Goal: Transaction & Acquisition: Purchase product/service

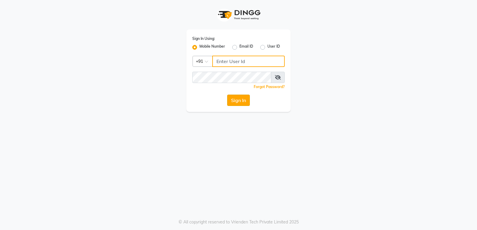
type input "7305434843"
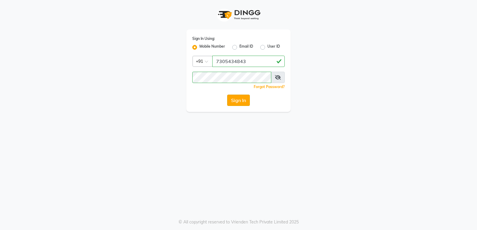
click at [236, 101] on button "Sign In" at bounding box center [238, 100] width 23 height 11
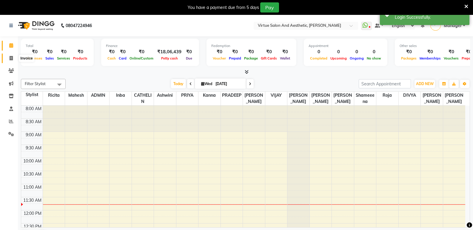
click at [11, 57] on icon at bounding box center [11, 58] width 3 height 4
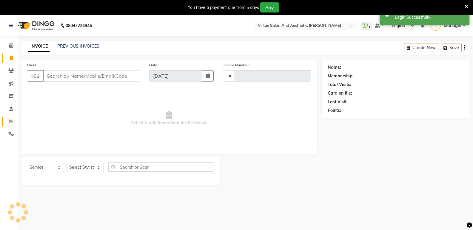
click at [13, 122] on icon at bounding box center [11, 121] width 4 height 4
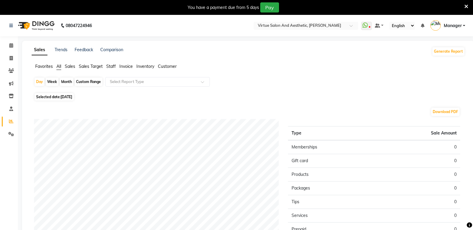
click at [115, 68] on span "Staff" at bounding box center [111, 66] width 10 height 5
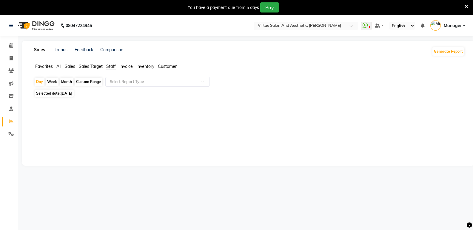
click at [66, 82] on div "Month" at bounding box center [67, 82] width 14 height 8
select select "9"
select select "2025"
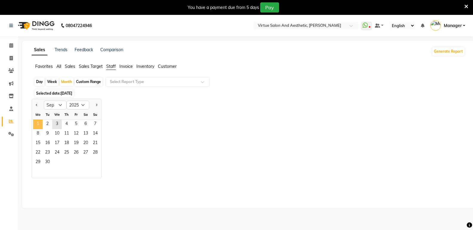
click at [37, 124] on span "1" at bounding box center [38, 125] width 10 height 10
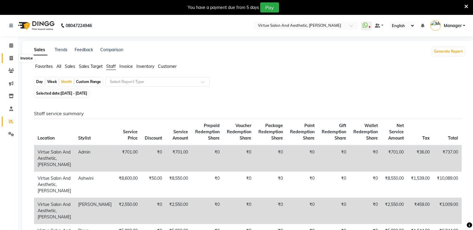
click at [11, 56] on icon at bounding box center [11, 58] width 3 height 4
select select "service"
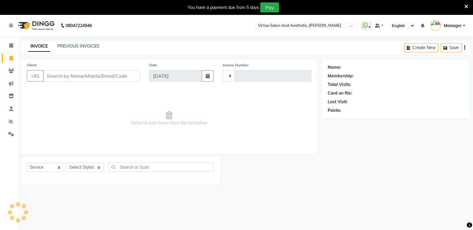
scroll to position [15, 0]
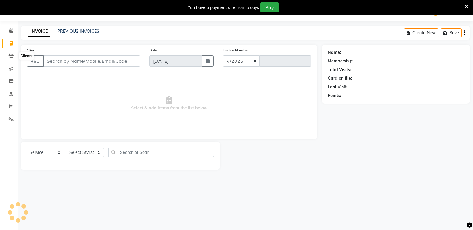
select select "4611"
type input "1056"
click at [69, 30] on link "PREVIOUS INVOICES" at bounding box center [78, 31] width 42 height 5
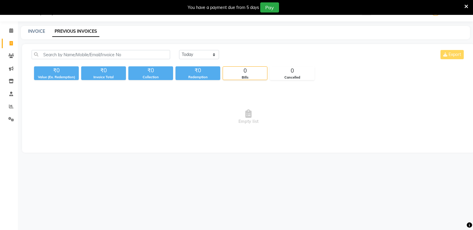
click at [466, 4] on icon at bounding box center [466, 6] width 4 height 5
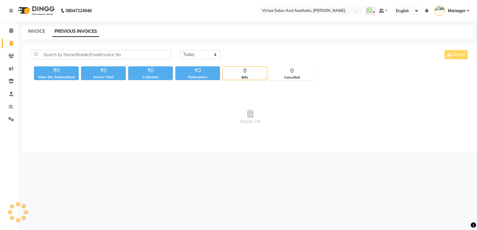
click at [37, 32] on link "INVOICE" at bounding box center [36, 31] width 17 height 5
select select "service"
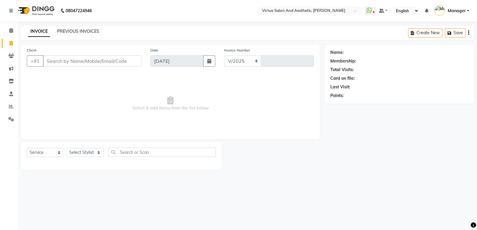
select select "4611"
type input "1056"
click at [77, 31] on link "PREVIOUS INVOICES" at bounding box center [78, 31] width 42 height 5
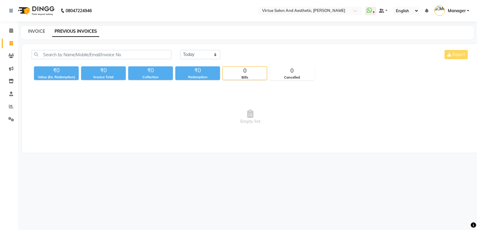
click at [38, 32] on link "INVOICE" at bounding box center [36, 31] width 17 height 5
select select "service"
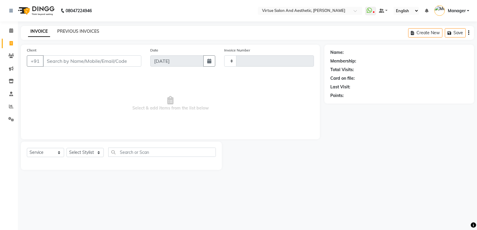
click at [83, 31] on link "PREVIOUS INVOICES" at bounding box center [78, 31] width 42 height 5
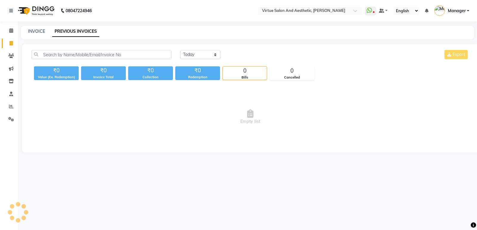
click at [65, 30] on link "PREVIOUS INVOICES" at bounding box center [75, 31] width 47 height 11
click at [32, 36] on div "INVOICE PREVIOUS INVOICES" at bounding box center [247, 32] width 453 height 13
drag, startPoint x: 62, startPoint y: 32, endPoint x: 42, endPoint y: 33, distance: 20.0
click at [63, 32] on link "PREVIOUS INVOICES" at bounding box center [75, 31] width 47 height 11
click at [36, 34] on link "INVOICE" at bounding box center [36, 31] width 17 height 5
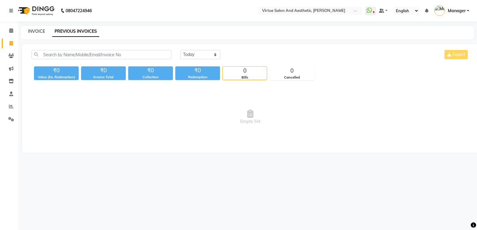
select select "service"
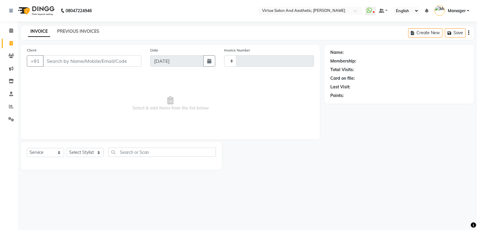
click at [65, 31] on link "PREVIOUS INVOICES" at bounding box center [78, 31] width 42 height 5
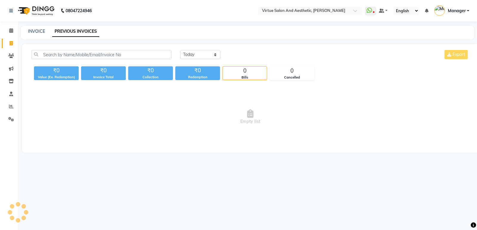
click at [50, 32] on div "INVOICE PREVIOUS INVOICES" at bounding box center [244, 31] width 446 height 6
drag, startPoint x: 66, startPoint y: 30, endPoint x: 62, endPoint y: 30, distance: 3.9
click at [66, 30] on link "PREVIOUS INVOICES" at bounding box center [75, 31] width 47 height 11
click at [43, 30] on link "INVOICE" at bounding box center [36, 31] width 17 height 5
select select "service"
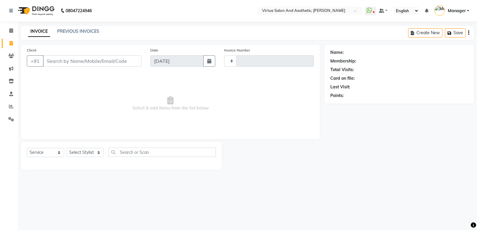
type input "1056"
select select "4611"
click at [68, 28] on div "08047224946 Select Location × Virtue Salon And Aesthetic, Avadi WhatsApp Status…" at bounding box center [238, 115] width 477 height 230
click at [69, 31] on link "PREVIOUS INVOICES" at bounding box center [78, 31] width 42 height 5
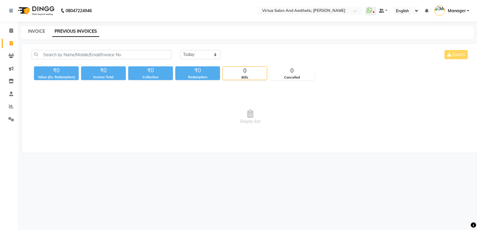
click at [36, 30] on link "INVOICE" at bounding box center [36, 31] width 17 height 5
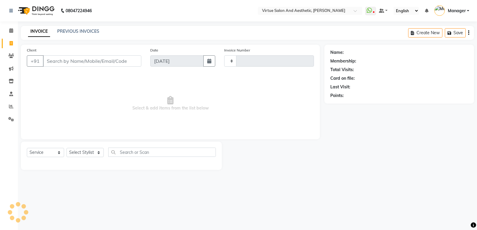
click at [82, 29] on link "PREVIOUS INVOICES" at bounding box center [78, 31] width 42 height 5
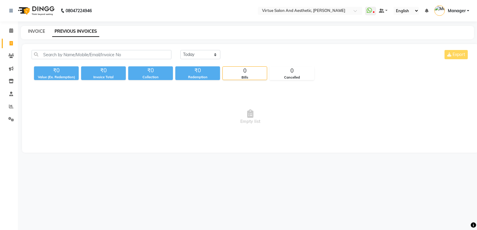
click at [40, 32] on link "INVOICE" at bounding box center [36, 31] width 17 height 5
select select "service"
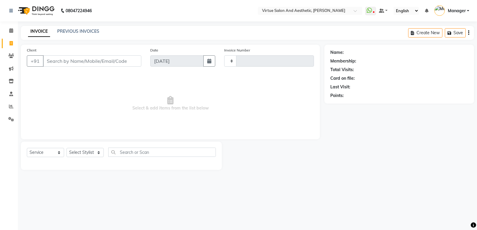
click at [53, 53] on div "Client +91" at bounding box center [83, 59] width 123 height 24
type input "1056"
select select "4611"
click at [53, 58] on input "Client" at bounding box center [92, 60] width 98 height 11
type input "9566118293"
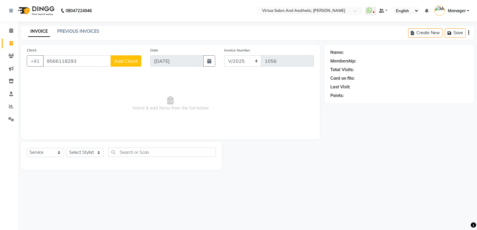
click at [130, 61] on span "Add Client" at bounding box center [126, 61] width 24 height 6
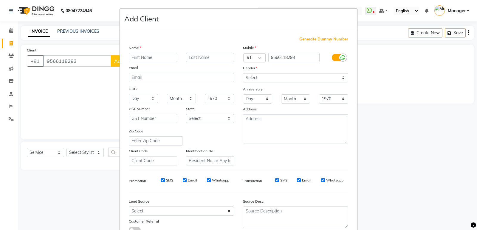
click at [154, 58] on input "text" at bounding box center [153, 57] width 48 height 9
type input "GUNASUNDARI"
click at [158, 208] on select "Select Walk-in Referral Internet Friend Word of Mouth Advertisement Facebook Ju…" at bounding box center [181, 211] width 105 height 9
drag, startPoint x: 139, startPoint y: 209, endPoint x: 143, endPoint y: 207, distance: 5.2
click at [139, 210] on select "Select Walk-in Referral Internet Friend Word of Mouth Advertisement Facebook Ju…" at bounding box center [181, 211] width 105 height 9
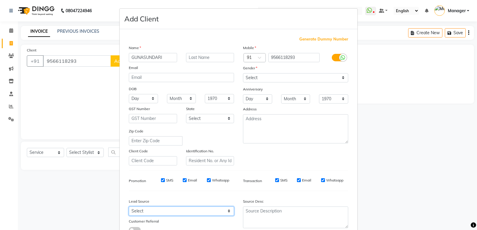
select select "31236"
click at [129, 207] on select "Select Walk-in Referral Internet Friend Word of Mouth Advertisement Facebook Ju…" at bounding box center [181, 211] width 105 height 9
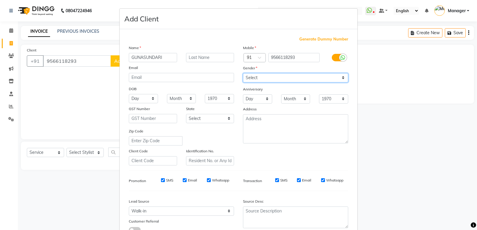
click at [255, 76] on select "Select [DEMOGRAPHIC_DATA] [DEMOGRAPHIC_DATA] Other Prefer Not To Say" at bounding box center [295, 77] width 105 height 9
select select "[DEMOGRAPHIC_DATA]"
click at [243, 73] on select "Select [DEMOGRAPHIC_DATA] [DEMOGRAPHIC_DATA] Other Prefer Not To Say" at bounding box center [295, 77] width 105 height 9
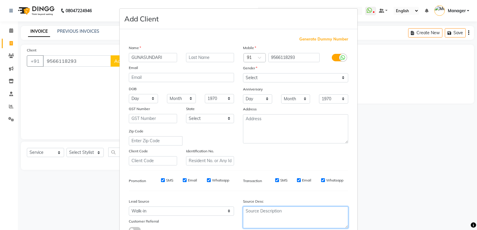
click at [265, 219] on textarea at bounding box center [295, 218] width 105 height 22
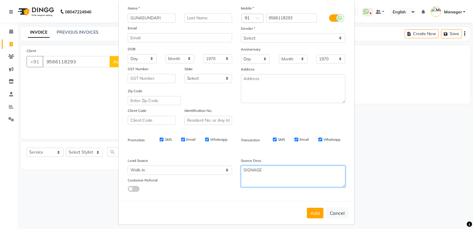
scroll to position [45, 0]
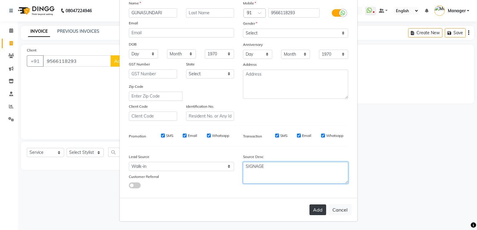
type textarea "SIGNAGE"
click at [316, 209] on button "Add" at bounding box center [317, 210] width 17 height 11
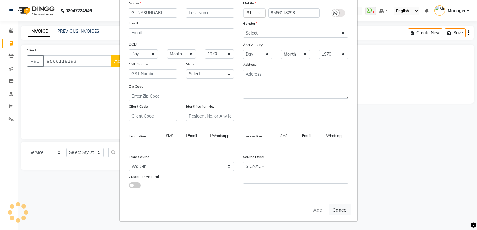
type input "95******93"
select select
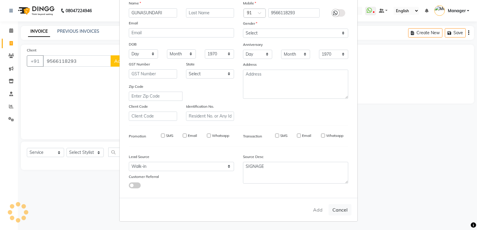
select select
checkbox input "false"
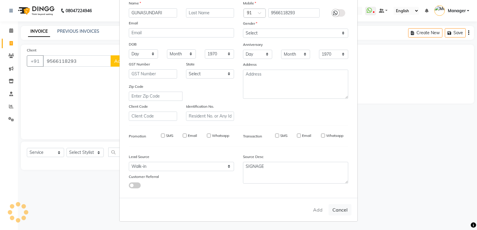
checkbox input "false"
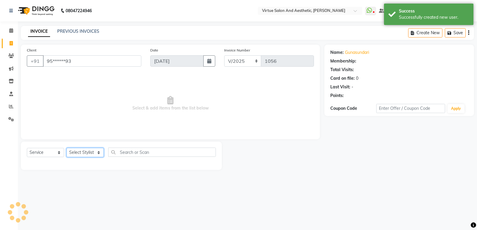
click at [90, 154] on select "Select Stylist ADMIN [PERSON_NAME] [PERSON_NAME] CATHELIN DIVYA [PERSON_NAME] M…" at bounding box center [84, 152] width 37 height 9
select select "44177"
click at [66, 148] on select "Select Stylist ADMIN [PERSON_NAME] [PERSON_NAME] CATHELIN DIVYA [PERSON_NAME] M…" at bounding box center [84, 152] width 37 height 9
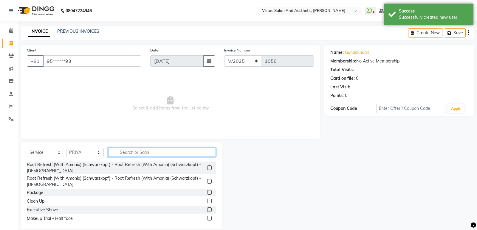
click at [154, 155] on input "text" at bounding box center [162, 152] width 108 height 9
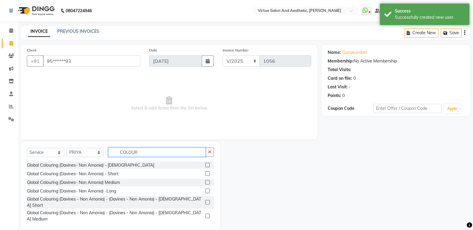
type input "COLOUR"
click at [205, 183] on label at bounding box center [207, 182] width 4 height 4
click at [205, 183] on input "checkbox" at bounding box center [207, 183] width 4 height 4
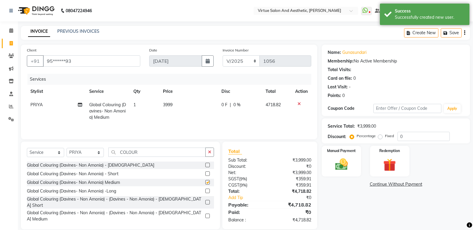
checkbox input "false"
click at [175, 106] on td "3999" at bounding box center [188, 111] width 58 height 26
select select "44177"
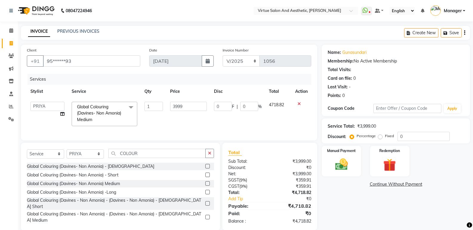
click at [299, 104] on icon at bounding box center [298, 104] width 3 height 4
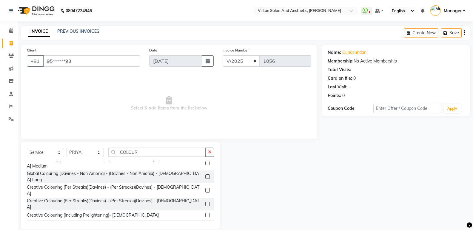
scroll to position [0, 0]
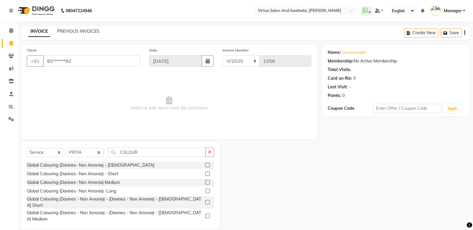
click at [205, 174] on label at bounding box center [207, 174] width 4 height 4
click at [205, 174] on input "checkbox" at bounding box center [207, 174] width 4 height 4
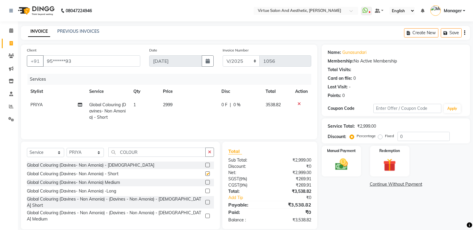
checkbox input "false"
click at [163, 102] on td "2999" at bounding box center [188, 111] width 58 height 26
select select "44177"
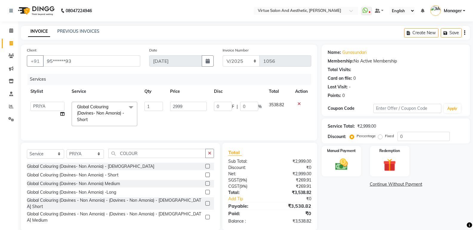
click at [163, 102] on td "1" at bounding box center [154, 114] width 26 height 32
click at [299, 105] on icon at bounding box center [298, 104] width 3 height 4
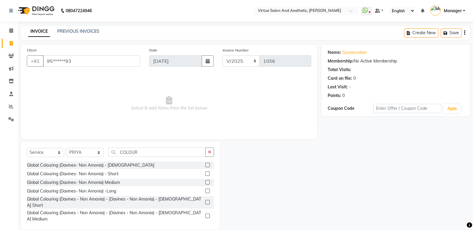
click at [205, 180] on div at bounding box center [209, 182] width 9 height 7
click at [205, 183] on label at bounding box center [207, 182] width 4 height 4
click at [205, 183] on input "checkbox" at bounding box center [207, 183] width 4 height 4
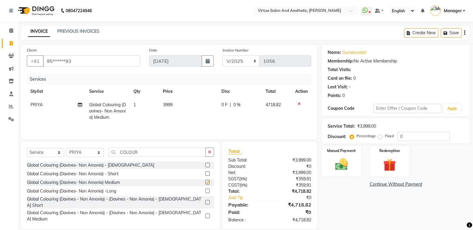
checkbox input "false"
click at [176, 111] on td "3999" at bounding box center [188, 111] width 58 height 26
select select "44177"
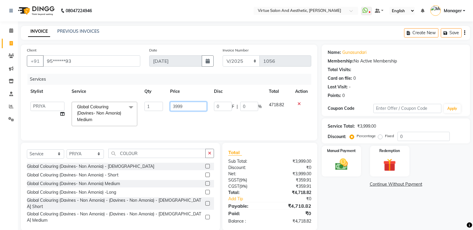
click at [176, 111] on input "3999" at bounding box center [188, 106] width 37 height 9
type input "3500"
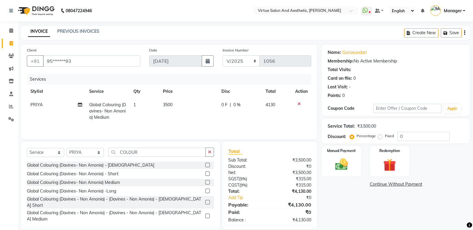
click at [352, 199] on div "Name: Gunasundari Membership: No Active Membership Total Visits: Card on file: …" at bounding box center [397, 137] width 153 height 185
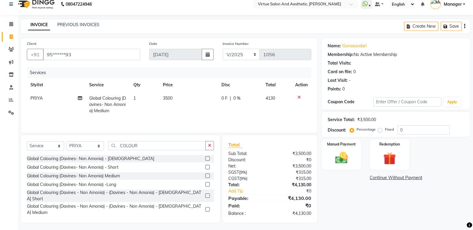
scroll to position [8, 0]
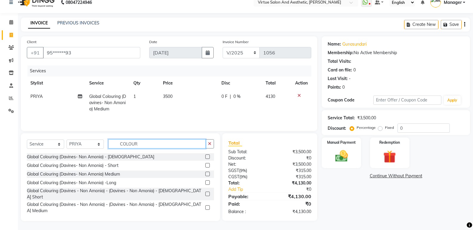
drag, startPoint x: 144, startPoint y: 141, endPoint x: 106, endPoint y: 143, distance: 38.8
click at [106, 143] on div "Select Service Product Membership Package Voucher Prepaid Gift Card Select Styl…" at bounding box center [120, 147] width 187 height 14
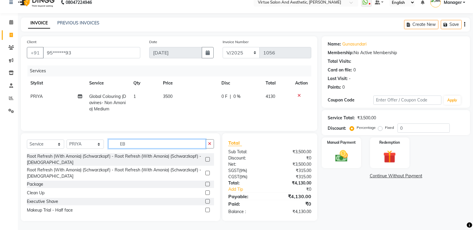
scroll to position [8, 0]
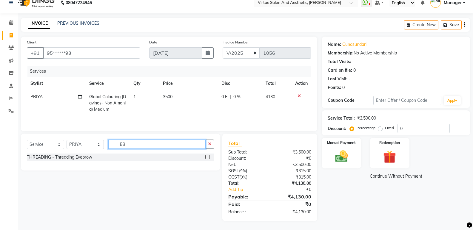
type input "EB"
click at [209, 158] on label at bounding box center [207, 157] width 4 height 4
click at [209, 158] on input "checkbox" at bounding box center [207, 158] width 4 height 4
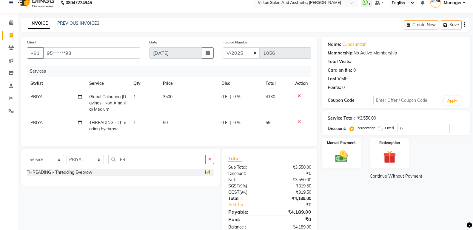
checkbox input "false"
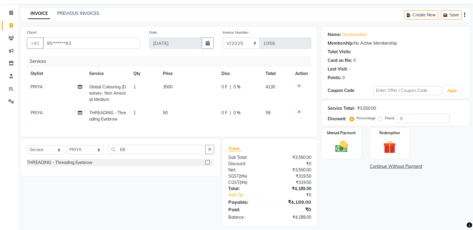
scroll to position [28, 0]
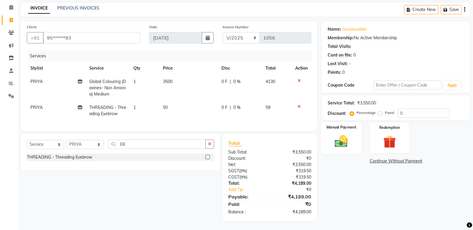
drag, startPoint x: 347, startPoint y: 187, endPoint x: 349, endPoint y: 141, distance: 46.0
click at [347, 184] on div "Name: Gunasundari Membership: No Active Membership Total Visits: Card on file: …" at bounding box center [397, 121] width 153 height 200
click at [349, 137] on img at bounding box center [340, 141] width 21 height 15
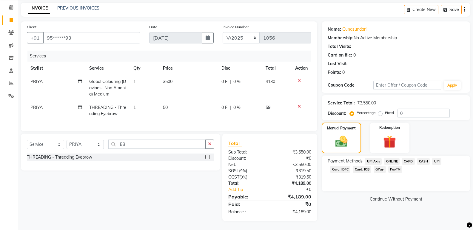
click at [396, 158] on span "ONLINE" at bounding box center [392, 161] width 16 height 7
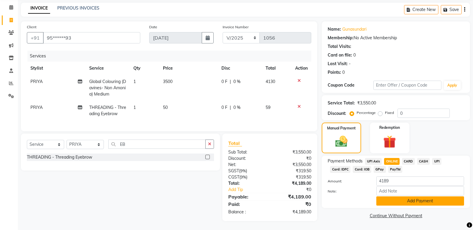
click at [415, 197] on button "Add Payment" at bounding box center [420, 201] width 88 height 9
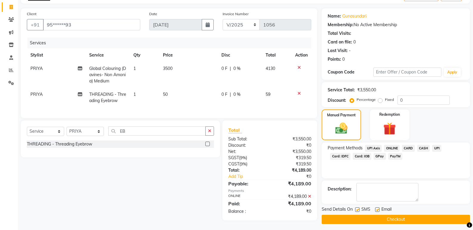
scroll to position [40, 0]
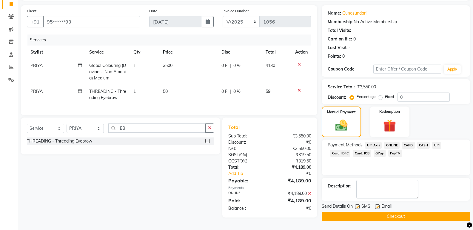
click at [411, 216] on button "Checkout" at bounding box center [395, 216] width 148 height 9
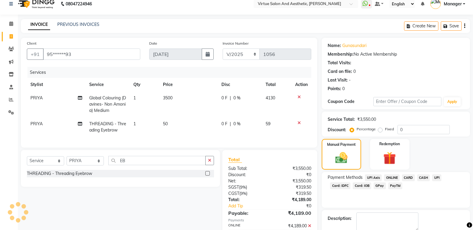
scroll to position [0, 0]
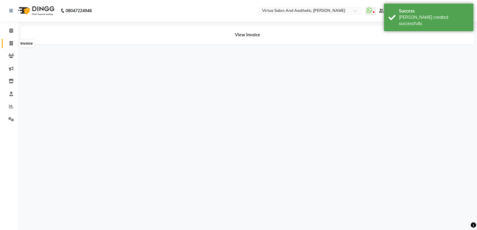
click at [12, 45] on icon at bounding box center [11, 43] width 3 height 4
select select "service"
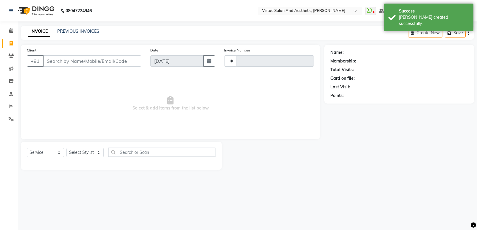
type input "1057"
select select "4611"
click at [79, 29] on link "PREVIOUS INVOICES" at bounding box center [78, 31] width 42 height 5
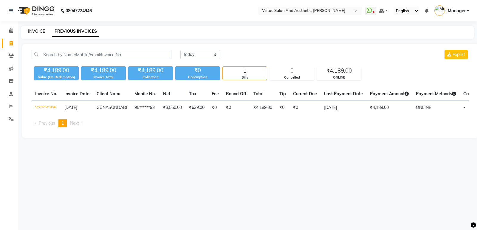
click at [41, 30] on link "INVOICE" at bounding box center [36, 31] width 17 height 5
select select "service"
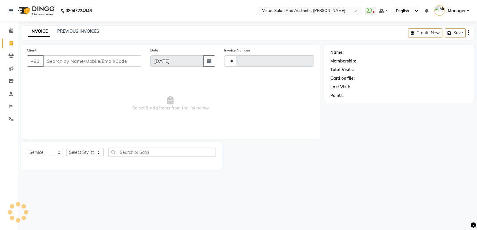
type input "1057"
select select "4611"
click at [65, 55] on input "Client" at bounding box center [92, 60] width 98 height 11
click at [65, 57] on input "Client" at bounding box center [92, 60] width 98 height 11
click at [66, 58] on input "Client" at bounding box center [92, 60] width 98 height 11
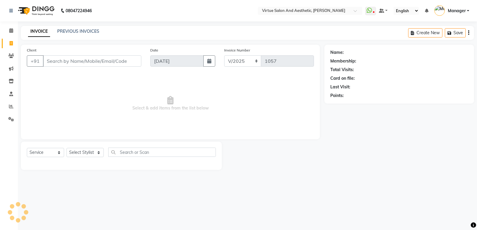
click at [67, 59] on input "Client" at bounding box center [92, 60] width 98 height 11
click at [66, 64] on input "Client" at bounding box center [92, 60] width 98 height 11
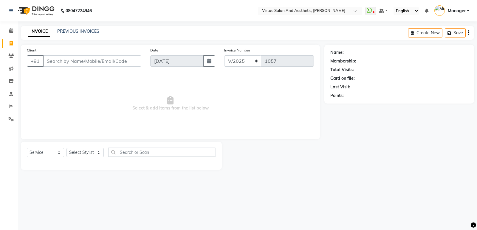
click at [66, 64] on input "Client" at bounding box center [92, 60] width 98 height 11
drag, startPoint x: 67, startPoint y: 62, endPoint x: 66, endPoint y: 67, distance: 5.1
click at [66, 67] on div "Client +91" at bounding box center [83, 59] width 123 height 24
click at [63, 63] on input "Client" at bounding box center [92, 60] width 98 height 11
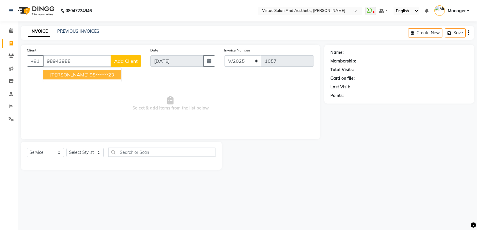
click at [90, 78] on ngb-highlight "98******23" at bounding box center [102, 75] width 24 height 6
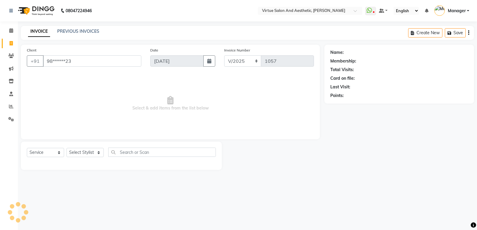
type input "98******23"
select select "1: Object"
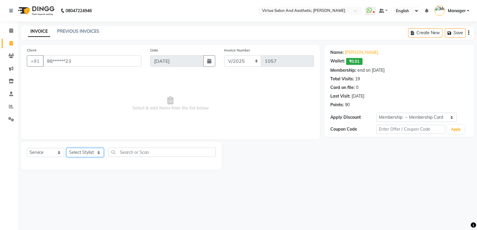
click at [98, 151] on select "Select Stylist ADMIN [PERSON_NAME] [PERSON_NAME] CATHELIN DIVYA [PERSON_NAME] M…" at bounding box center [84, 152] width 37 height 9
select select "64178"
click at [66, 148] on select "Select Stylist ADMIN [PERSON_NAME] [PERSON_NAME] CATHELIN DIVYA [PERSON_NAME] M…" at bounding box center [84, 152] width 37 height 9
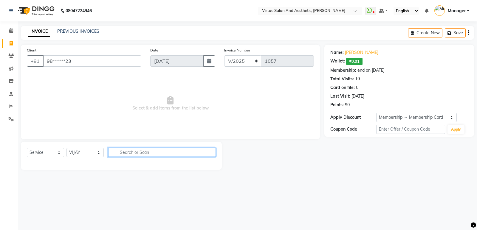
click at [139, 153] on input "text" at bounding box center [162, 152] width 108 height 9
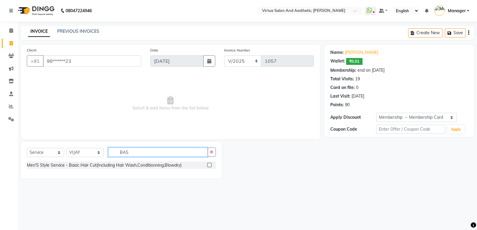
type input "BAS"
drag, startPoint x: 210, startPoint y: 166, endPoint x: 205, endPoint y: 161, distance: 7.2
click at [210, 166] on label at bounding box center [209, 165] width 4 height 4
click at [210, 166] on input "checkbox" at bounding box center [209, 166] width 4 height 4
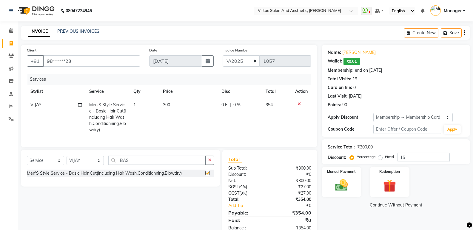
checkbox input "false"
click at [140, 112] on td "1" at bounding box center [145, 117] width 30 height 38
select select "64178"
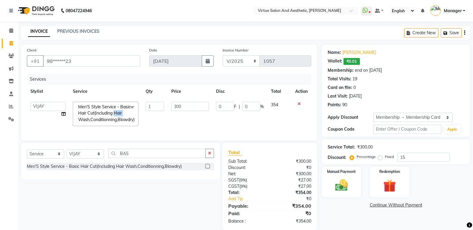
click at [142, 111] on tr "ADMIN [PERSON_NAME] [PERSON_NAME] CATHELIN DIVYA Inba [PERSON_NAME] Manager [PE…" at bounding box center [169, 114] width 284 height 32
drag, startPoint x: 151, startPoint y: 108, endPoint x: 141, endPoint y: 109, distance: 10.7
click at [141, 109] on tr "ADMIN [PERSON_NAME] [PERSON_NAME] CATHELIN DIVYA Inba [PERSON_NAME] Manager [PE…" at bounding box center [169, 114] width 284 height 32
type input "2"
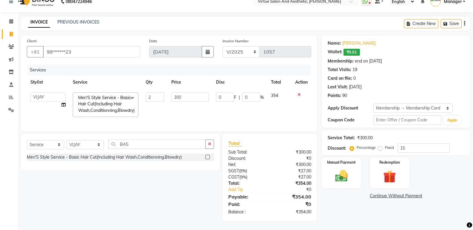
click at [353, 217] on div "Name: [PERSON_NAME]: ₹0.01 Membership: end on [DATE] Total Visits: 19 Card on f…" at bounding box center [397, 128] width 153 height 186
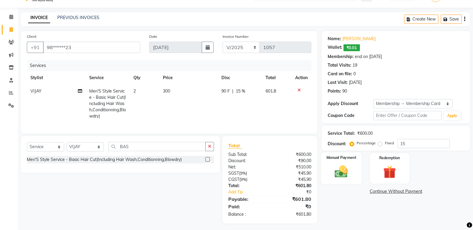
click at [352, 171] on div "Manual Payment" at bounding box center [341, 169] width 41 height 32
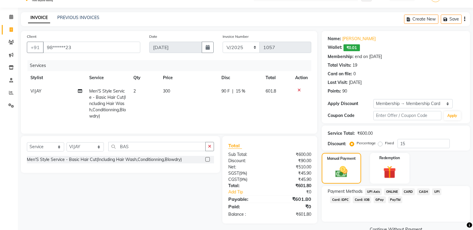
click at [241, 90] on span "15 %" at bounding box center [241, 91] width 10 height 6
select select "64178"
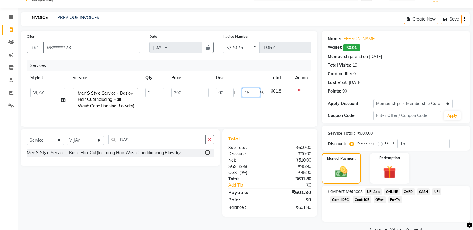
drag, startPoint x: 247, startPoint y: 93, endPoint x: 214, endPoint y: 95, distance: 33.1
click at [214, 95] on td "90 F | 15 %" at bounding box center [239, 101] width 55 height 32
type input "8"
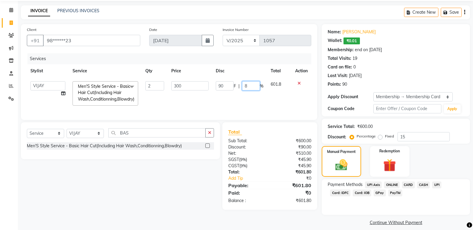
scroll to position [27, 0]
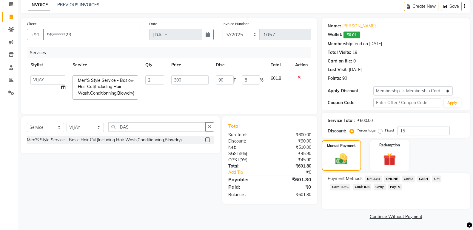
click at [337, 210] on div "Name: [PERSON_NAME]: ₹0.01 Membership: end on [DATE] Total Visits: 19 Card on f…" at bounding box center [397, 119] width 153 height 203
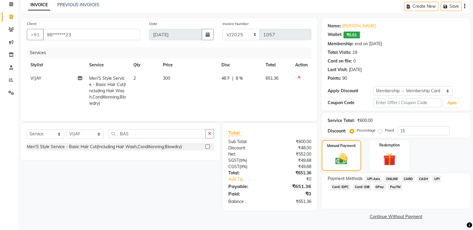
click at [391, 178] on span "ONLINE" at bounding box center [392, 179] width 16 height 7
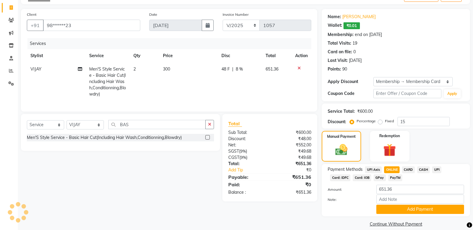
scroll to position [43, 0]
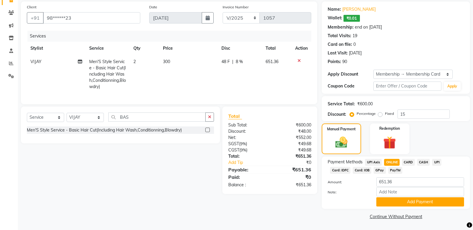
click at [405, 163] on span "CARD" at bounding box center [408, 162] width 13 height 7
click at [413, 202] on button "Add Payment" at bounding box center [420, 202] width 88 height 9
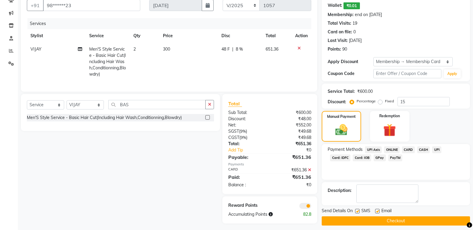
scroll to position [63, 0]
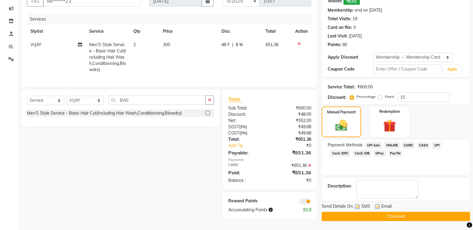
click at [400, 215] on button "Checkout" at bounding box center [395, 216] width 148 height 9
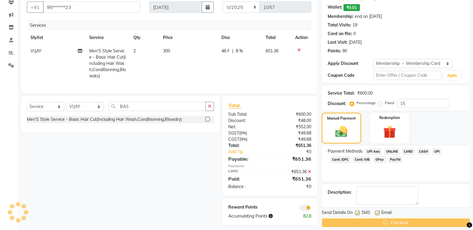
scroll to position [36, 0]
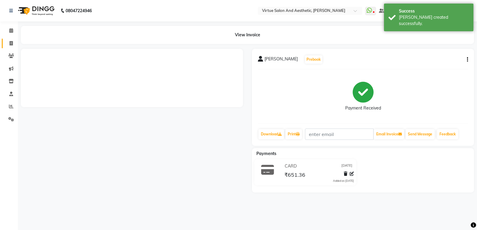
click at [12, 45] on icon at bounding box center [11, 43] width 3 height 4
select select "service"
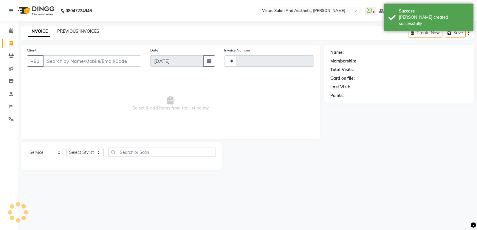
type input "1058"
select select "4611"
click at [75, 32] on link "PREVIOUS INVOICES" at bounding box center [78, 31] width 42 height 5
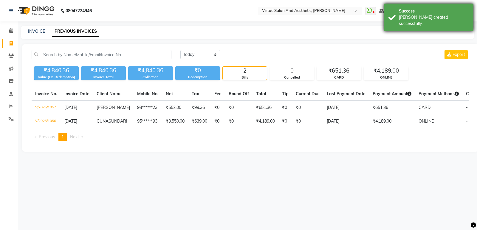
click at [425, 18] on div "[PERSON_NAME] created successfully." at bounding box center [434, 20] width 70 height 13
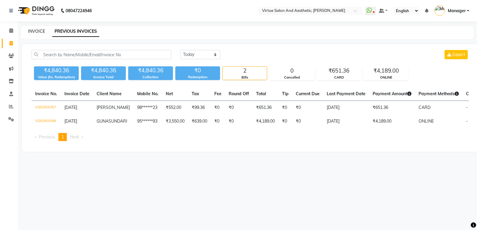
click at [37, 33] on link "INVOICE" at bounding box center [36, 31] width 17 height 5
select select "service"
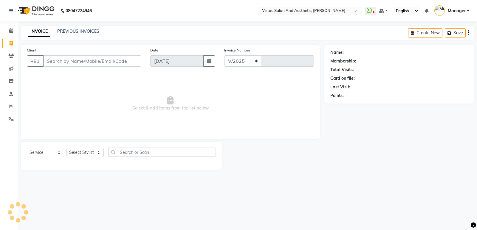
select select "4611"
type input "1058"
click at [84, 153] on select "Select Stylist" at bounding box center [84, 152] width 37 height 9
click at [87, 154] on select "Select Stylist" at bounding box center [84, 152] width 37 height 9
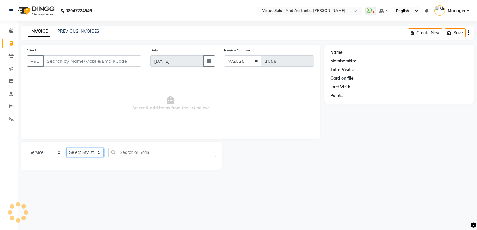
click at [87, 154] on select "Select Stylist" at bounding box center [84, 152] width 37 height 9
click at [87, 154] on select "Select Stylist ADMIN [PERSON_NAME] [PERSON_NAME] CATHELIN DIVYA [PERSON_NAME] M…" at bounding box center [84, 152] width 37 height 9
select select "41933"
click at [66, 148] on select "Select Stylist ADMIN [PERSON_NAME] [PERSON_NAME] CATHELIN DIVYA [PERSON_NAME] M…" at bounding box center [84, 152] width 37 height 9
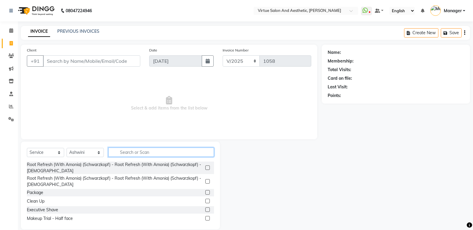
click at [143, 154] on input "text" at bounding box center [161, 152] width 106 height 9
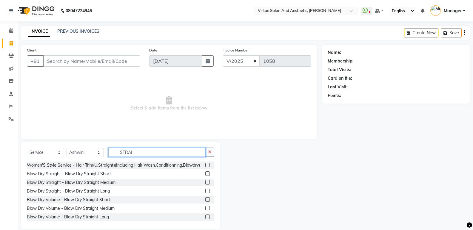
type input "STRAI"
click at [205, 168] on label at bounding box center [207, 165] width 4 height 4
click at [205, 168] on input "checkbox" at bounding box center [207, 166] width 4 height 4
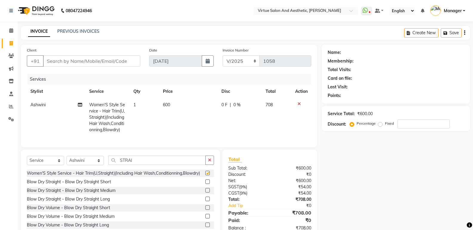
checkbox input "false"
click at [171, 100] on td "600" at bounding box center [188, 117] width 59 height 38
select select "41933"
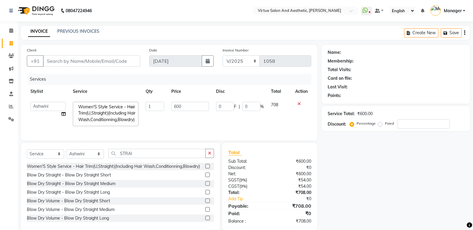
click at [171, 100] on td "600" at bounding box center [190, 114] width 44 height 32
drag, startPoint x: 186, startPoint y: 105, endPoint x: 170, endPoint y: 111, distance: 17.1
click at [170, 111] on td "600" at bounding box center [190, 114] width 44 height 32
type input "1000"
drag, startPoint x: 135, startPoint y: 161, endPoint x: 97, endPoint y: 155, distance: 38.9
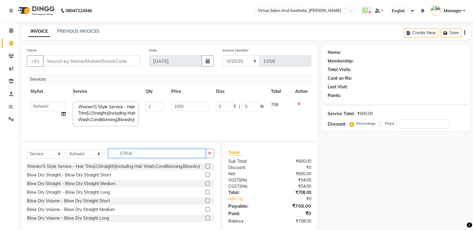
click at [97, 155] on div "Select Service Product Membership Package Voucher Prepaid Gift Card Select Styl…" at bounding box center [120, 187] width 199 height 88
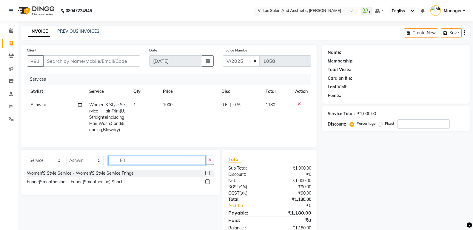
type input "FRIN"
drag, startPoint x: 145, startPoint y: 169, endPoint x: 55, endPoint y: 165, distance: 90.1
click at [55, 165] on div "Select Service Product Membership Package Voucher Prepaid Gift Card Select Styl…" at bounding box center [120, 163] width 187 height 14
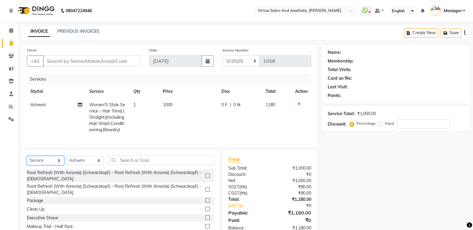
click at [54, 165] on select "Select Service Product Membership Package Voucher Prepaid Gift Card" at bounding box center [45, 160] width 37 height 9
click at [27, 161] on select "Select Service Product Membership Package Voucher Prepaid Gift Card" at bounding box center [45, 160] width 37 height 9
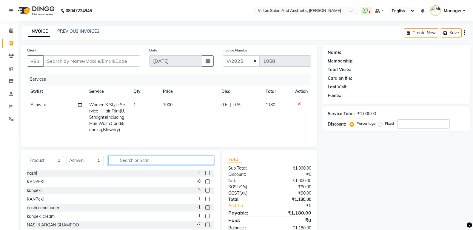
click at [124, 164] on input "text" at bounding box center [161, 160] width 106 height 9
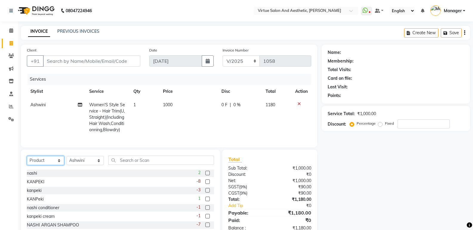
click at [32, 165] on select "Select Service Product Membership Package Voucher Prepaid Gift Card" at bounding box center [45, 160] width 37 height 9
select select "service"
click at [27, 161] on select "Select Service Product Membership Package Voucher Prepaid Gift Card" at bounding box center [45, 160] width 37 height 9
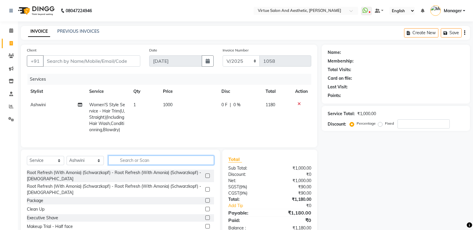
click at [130, 164] on input "text" at bounding box center [161, 160] width 106 height 9
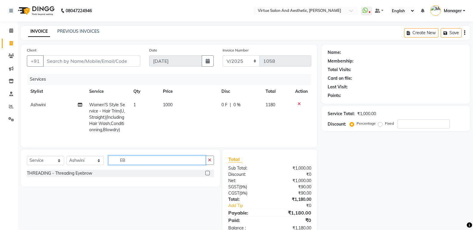
type input "EB"
click at [209, 176] on label at bounding box center [207, 173] width 4 height 4
click at [209, 176] on input "checkbox" at bounding box center [207, 174] width 4 height 4
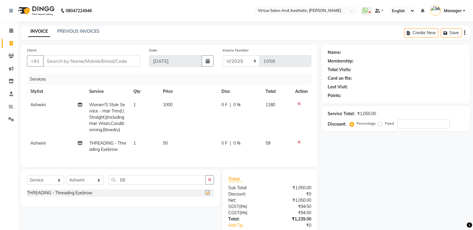
checkbox input "false"
click at [49, 183] on select "Select Service Product Membership Package Voucher Prepaid Gift Card" at bounding box center [45, 180] width 37 height 9
select select "product"
click at [27, 180] on select "Select Service Product Membership Package Voucher Prepaid Gift Card" at bounding box center [45, 180] width 37 height 9
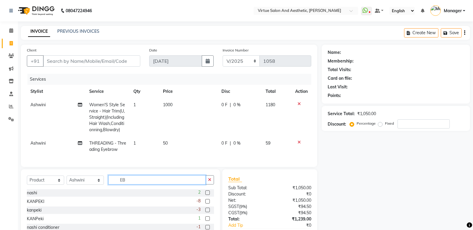
drag, startPoint x: 130, startPoint y: 184, endPoint x: 102, endPoint y: 183, distance: 28.3
click at [102, 183] on div "Select Service Product Membership Package Voucher Prepaid Gift Card Select Styl…" at bounding box center [120, 183] width 187 height 14
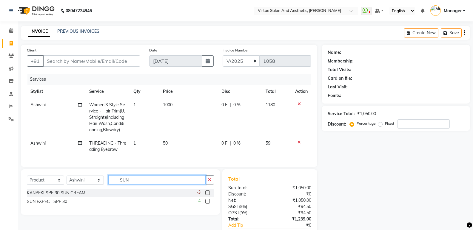
type input "SUN"
click at [207, 195] on label at bounding box center [207, 193] width 4 height 4
click at [207, 195] on input "checkbox" at bounding box center [207, 193] width 4 height 4
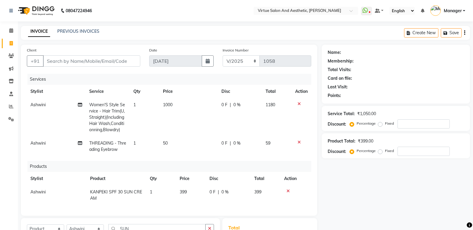
checkbox input "false"
click at [182, 194] on span "399" at bounding box center [182, 192] width 7 height 5
select select "41933"
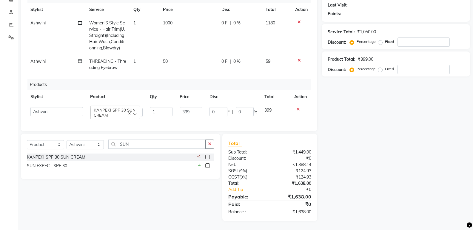
scroll to position [86, 0]
drag, startPoint x: 139, startPoint y: 147, endPoint x: 96, endPoint y: 150, distance: 43.6
click at [96, 150] on div "Select Service Product Membership Package Voucher Prepaid Gift Card Select Styl…" at bounding box center [120, 147] width 187 height 14
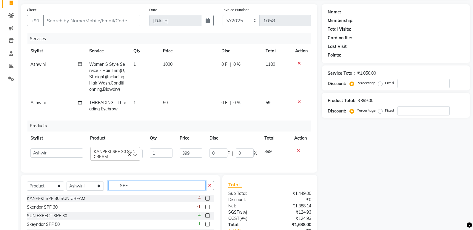
scroll to position [60, 0]
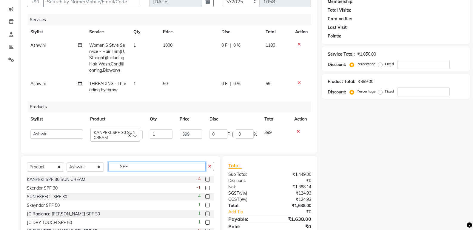
type input "SPF"
click at [298, 131] on icon at bounding box center [297, 132] width 3 height 4
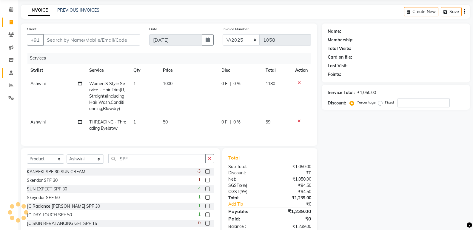
scroll to position [11, 0]
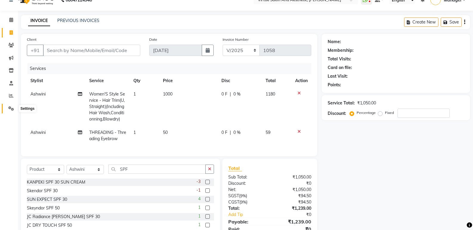
click at [10, 108] on icon at bounding box center [11, 108] width 6 height 4
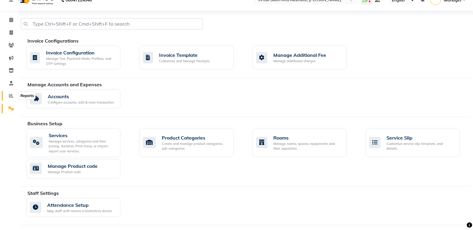
click at [14, 94] on span at bounding box center [11, 96] width 10 height 7
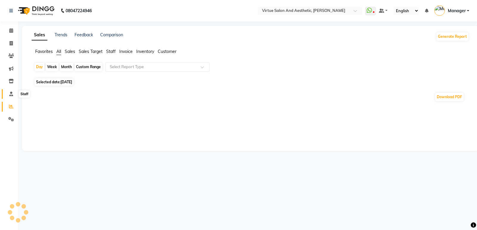
click at [14, 91] on span at bounding box center [11, 94] width 10 height 7
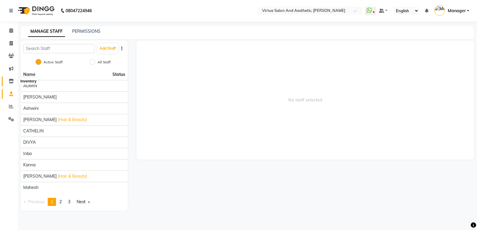
click at [13, 80] on icon at bounding box center [11, 81] width 5 height 4
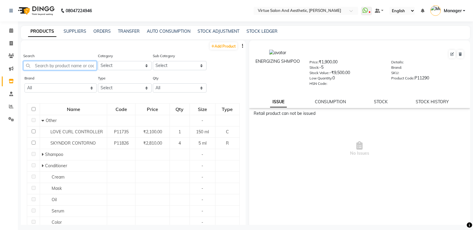
click at [56, 70] on div "Search" at bounding box center [59, 64] width 73 height 22
click at [60, 68] on input "text" at bounding box center [59, 65] width 73 height 9
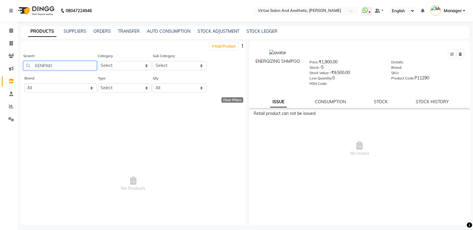
type input "KENPAKI"
click at [103, 64] on select "Select Hair Skin Makeup Personal Care Appliances [PERSON_NAME] Waxing Disposabl…" at bounding box center [125, 65] width 54 height 9
select select "576701150"
click at [98, 61] on select "Select Hair Skin Makeup Personal Care Appliances [PERSON_NAME] Waxing Disposabl…" at bounding box center [125, 65] width 54 height 9
click at [168, 69] on select "Select" at bounding box center [180, 65] width 54 height 9
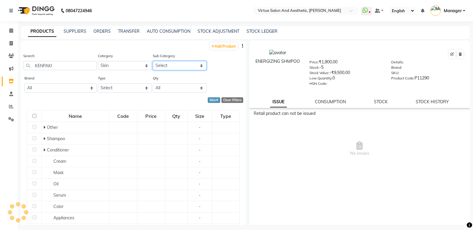
click at [171, 64] on select "Select" at bounding box center [180, 65] width 54 height 9
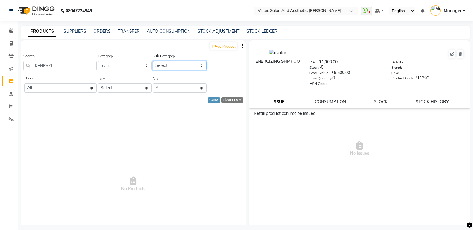
click at [169, 67] on select "Select Cleanser Facial Moisturiser Serum Toner Sun Care Masks Lip Care Eye Care…" at bounding box center [180, 65] width 54 height 9
select select "576701156"
click at [153, 61] on select "Select Cleanser Facial Moisturiser Serum Toner Sun Care Masks Lip Care Eye Care…" at bounding box center [180, 65] width 54 height 9
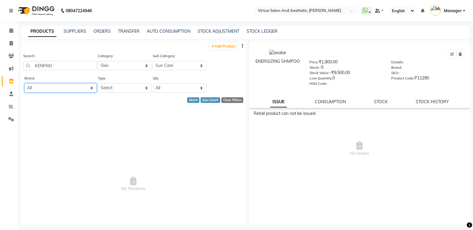
click at [67, 88] on select "All Alga Cadivue Davines Davnes [PERSON_NAME] Ikonic [PERSON_NAME] Kanpeki King…" at bounding box center [60, 87] width 72 height 9
select select "kanpeki"
click at [24, 83] on select "All Alga Cadivue Davines Davnes [PERSON_NAME] Ikonic [PERSON_NAME] Kanpeki King…" at bounding box center [60, 87] width 72 height 9
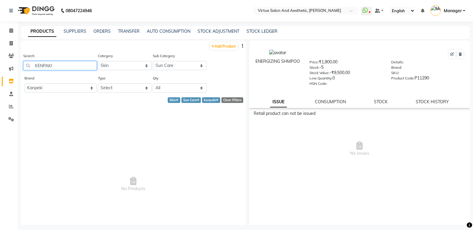
click at [56, 66] on input "KENPAKI" at bounding box center [59, 65] width 73 height 9
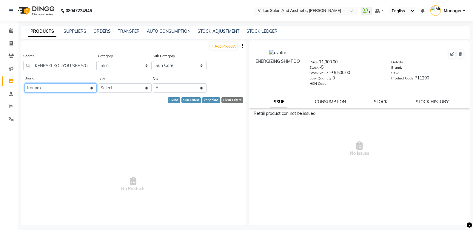
click at [67, 89] on select "All Alga Cadivue Davines Davnes [PERSON_NAME] Ikonic [PERSON_NAME] Kanpeki King…" at bounding box center [60, 87] width 72 height 9
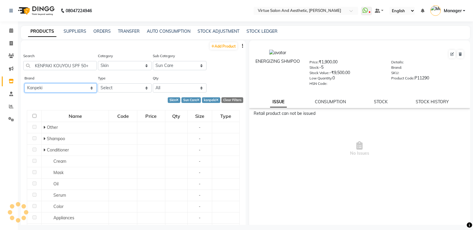
click at [67, 89] on select "All Alga Cadivue Davines Davnes [PERSON_NAME] Ikonic [PERSON_NAME] Kanpeki King…" at bounding box center [60, 87] width 72 height 9
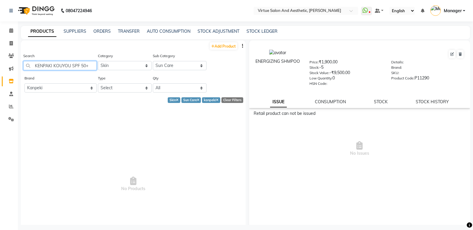
click at [87, 67] on input "KENPAKI KOUYOU SPF 50+" at bounding box center [59, 65] width 73 height 9
type input "KENPAKI KOUYOU SPF 50"
click at [264, 149] on span "No Issues" at bounding box center [359, 149] width 212 height 60
click at [109, 128] on span "No Products" at bounding box center [133, 184] width 213 height 149
click at [217, 48] on link "Add Product" at bounding box center [223, 45] width 27 height 7
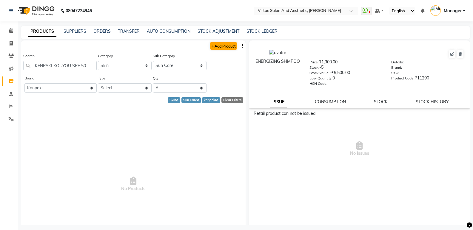
select select "true"
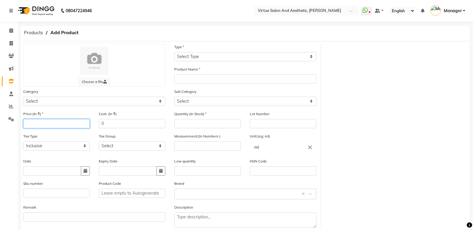
click at [49, 124] on input "number" at bounding box center [56, 123] width 66 height 9
click at [53, 123] on input "number" at bounding box center [56, 123] width 66 height 9
type input "680"
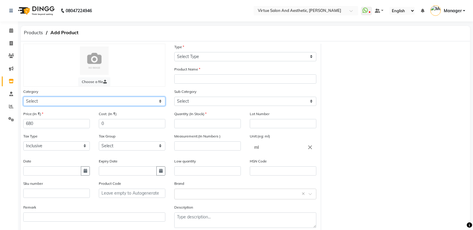
click at [70, 101] on select "Select Hair Skin Makeup Personal Care Appliances [PERSON_NAME] Waxing Disposabl…" at bounding box center [94, 101] width 142 height 9
select select "576701150"
click at [23, 97] on select "Select Hair Skin Makeup Personal Care Appliances [PERSON_NAME] Waxing Disposabl…" at bounding box center [94, 101] width 142 height 9
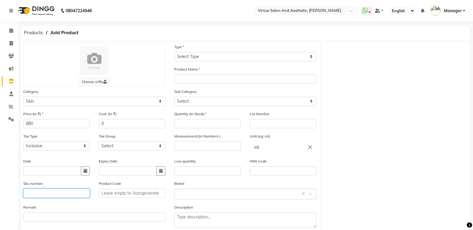
click at [46, 196] on input "text" at bounding box center [56, 193] width 66 height 9
click at [58, 172] on input "text" at bounding box center [52, 171] width 58 height 9
select select "9"
select select "2025"
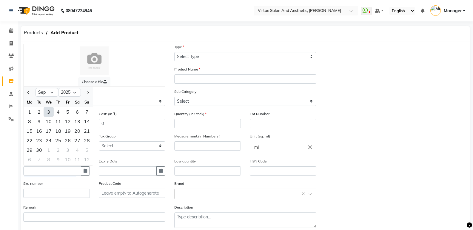
click at [47, 110] on div "3" at bounding box center [49, 112] width 10 height 10
type input "[DATE]"
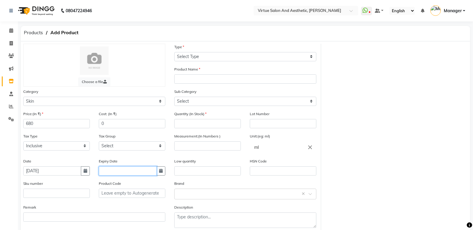
click at [116, 174] on input "text" at bounding box center [128, 171] width 58 height 9
select select "9"
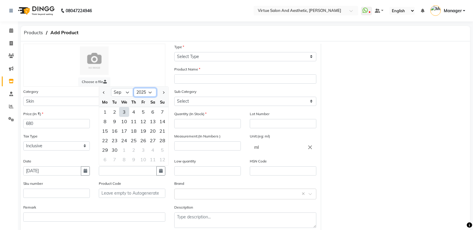
click at [148, 93] on select "2015 2016 2017 2018 2019 2020 2021 2022 2023 2024 2025 2026 2027 2028 2029 2030…" at bounding box center [145, 92] width 23 height 9
click at [134, 88] on select "2015 2016 2017 2018 2019 2020 2021 2022 2023 2024 2025 2026 2027 2028 2029 2030…" at bounding box center [145, 92] width 23 height 9
click at [149, 91] on select "2016 2017 2018 2019 2020 2021 2022 2023 2024 2025 2026 2027 2028 2029 2030 2031…" at bounding box center [145, 92] width 23 height 9
select select "2027"
click at [134, 88] on select "2016 2017 2018 2019 2020 2021 2022 2023 2024 2025 2026 2027 2028 2029 2030 2031…" at bounding box center [145, 92] width 23 height 9
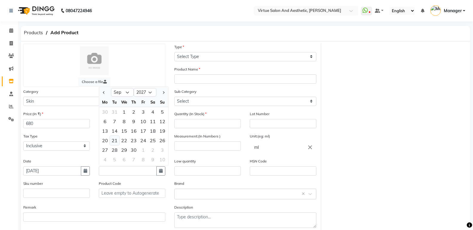
click at [115, 137] on div "21" at bounding box center [115, 141] width 10 height 10
type input "[DATE]"
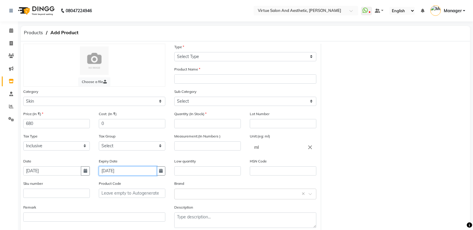
scroll to position [30, 0]
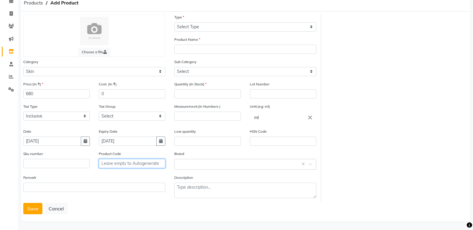
click at [132, 165] on input "text" at bounding box center [132, 163] width 66 height 9
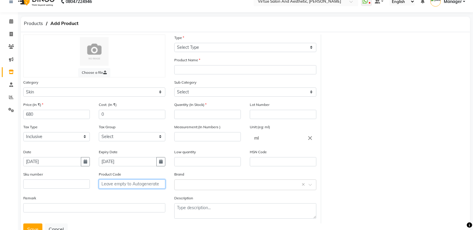
scroll to position [0, 0]
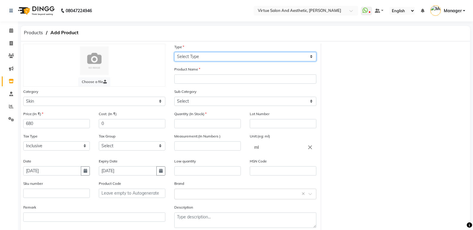
click at [199, 55] on select "Select Type Both Retail Consumable" at bounding box center [245, 56] width 142 height 9
select select "R"
click at [174, 52] on select "Select Type Both Retail Consumable" at bounding box center [245, 56] width 142 height 9
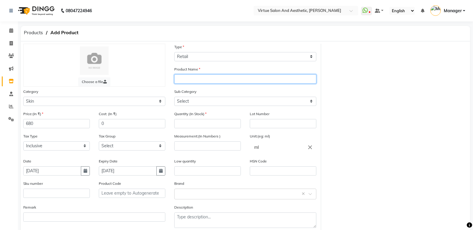
click at [197, 79] on input "text" at bounding box center [245, 79] width 142 height 9
type input "KENPAKI KOUYOU 50"
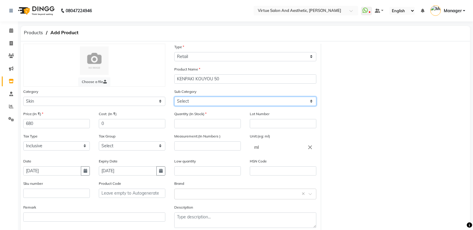
click at [198, 102] on select "Select Cleanser Facial Moisturiser Serum Toner Sun Care Masks Lip Care Eye Care…" at bounding box center [245, 101] width 142 height 9
select select "576701156"
click at [174, 97] on select "Select Cleanser Facial Moisturiser Serum Toner Sun Care Masks Lip Care Eye Care…" at bounding box center [245, 101] width 142 height 9
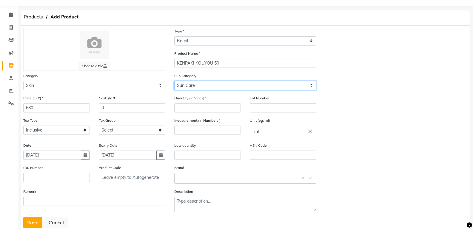
scroll to position [31, 0]
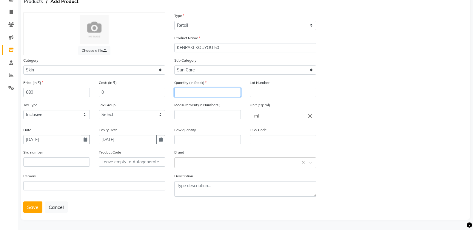
click at [195, 94] on input "number" at bounding box center [207, 92] width 66 height 9
type input "4"
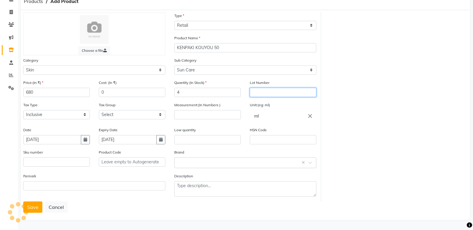
click at [261, 92] on input "text" at bounding box center [283, 92] width 66 height 9
click at [193, 160] on input "text" at bounding box center [238, 163] width 123 height 6
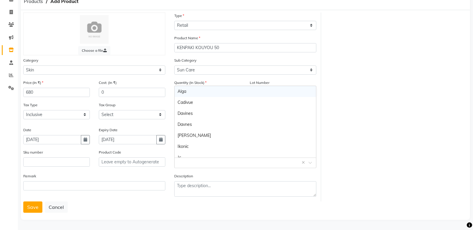
click at [193, 164] on input "text" at bounding box center [238, 163] width 123 height 6
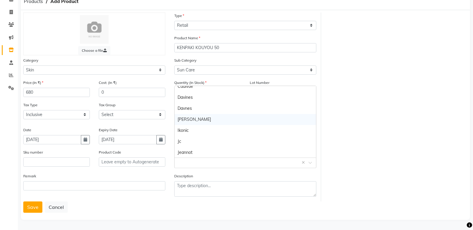
scroll to position [60, 0]
click at [200, 121] on div "Kanpeki" at bounding box center [244, 120] width 141 height 11
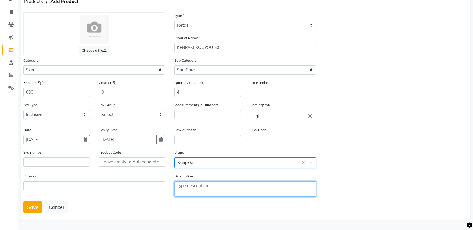
click at [196, 183] on textarea at bounding box center [245, 190] width 142 height 16
click at [188, 185] on textarea "SUNSCREAM" at bounding box center [245, 190] width 142 height 16
click at [186, 186] on textarea "SUNS CREAM" at bounding box center [245, 190] width 142 height 16
click at [190, 186] on textarea "SUNS CREAM" at bounding box center [245, 190] width 142 height 16
click at [187, 186] on textarea "SUNS CREAM" at bounding box center [245, 190] width 142 height 16
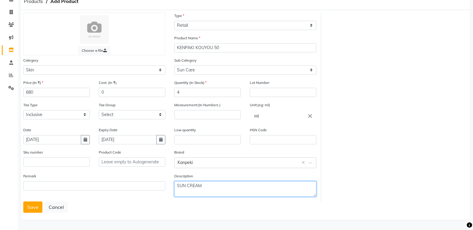
click at [209, 188] on textarea "SUN CREAM" at bounding box center [245, 190] width 142 height 16
type textarea "SUN CREAM"
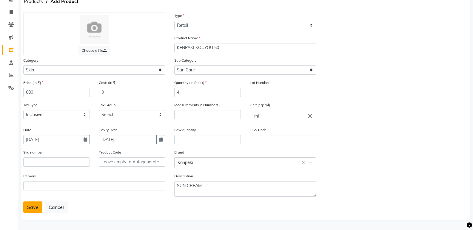
click at [29, 204] on button "Save" at bounding box center [32, 207] width 19 height 11
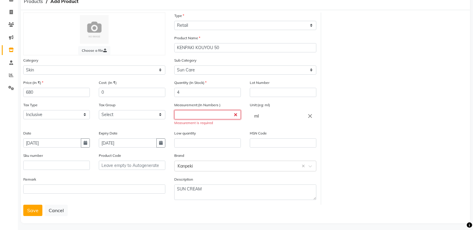
click at [196, 119] on input "number" at bounding box center [207, 114] width 66 height 9
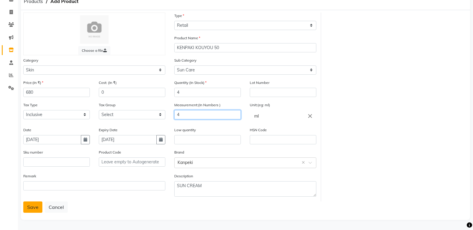
type input "4"
click at [30, 208] on button "Save" at bounding box center [32, 207] width 19 height 11
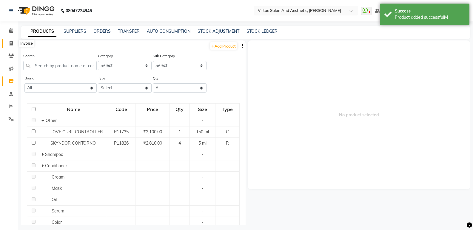
click at [10, 43] on icon at bounding box center [11, 43] width 3 height 4
select select "service"
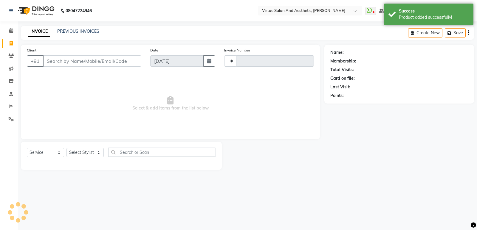
type input "1058"
select select "4611"
click at [90, 29] on link "PREVIOUS INVOICES" at bounding box center [78, 31] width 42 height 5
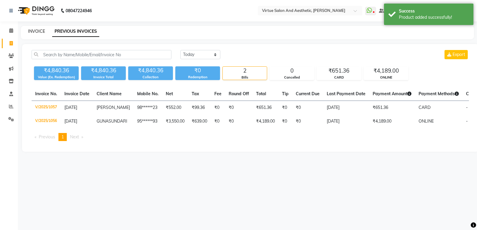
click at [41, 33] on link "INVOICE" at bounding box center [36, 31] width 17 height 5
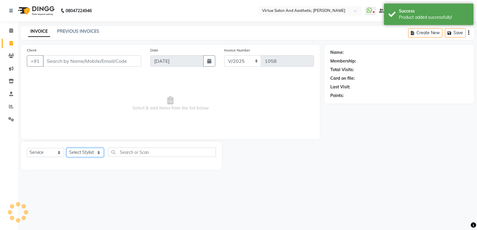
drag, startPoint x: 89, startPoint y: 155, endPoint x: 54, endPoint y: 152, distance: 35.0
click at [89, 155] on select "Select Stylist" at bounding box center [84, 152] width 37 height 9
click at [51, 152] on select "Select Service Product Membership Package Voucher Prepaid Gift Card" at bounding box center [45, 152] width 37 height 9
select select "product"
click at [27, 148] on select "Select Service Product Membership Package Voucher Prepaid Gift Card" at bounding box center [45, 152] width 37 height 9
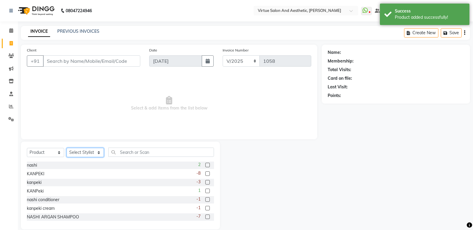
click at [93, 154] on select "Select Stylist ADMIN [PERSON_NAME] [PERSON_NAME] CATHELIN DIVYA [PERSON_NAME] M…" at bounding box center [84, 152] width 37 height 9
select select "41933"
click at [66, 148] on select "Select Stylist ADMIN [PERSON_NAME] [PERSON_NAME] CATHELIN DIVYA [PERSON_NAME] M…" at bounding box center [84, 152] width 37 height 9
click at [127, 154] on input "text" at bounding box center [161, 152] width 106 height 9
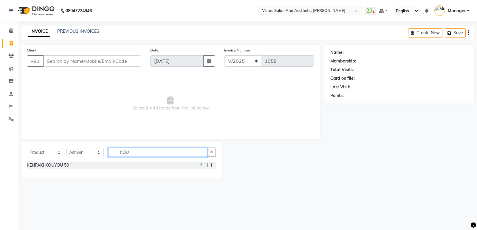
type input "KOU"
click at [210, 164] on label at bounding box center [209, 165] width 4 height 4
click at [210, 164] on input "checkbox" at bounding box center [209, 166] width 4 height 4
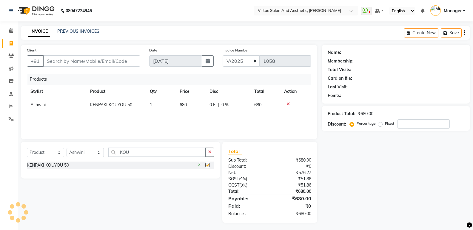
checkbox input "false"
click at [92, 153] on select "Select Stylist ADMIN [PERSON_NAME] [PERSON_NAME] CATHELIN DIVYA [PERSON_NAME] M…" at bounding box center [84, 152] width 37 height 9
click at [66, 148] on select "Select Stylist ADMIN [PERSON_NAME] [PERSON_NAME] CATHELIN DIVYA [PERSON_NAME] M…" at bounding box center [84, 152] width 37 height 9
click at [51, 154] on select "Select Service Product Membership Package Voucher Prepaid Gift Card" at bounding box center [45, 152] width 37 height 9
select select "service"
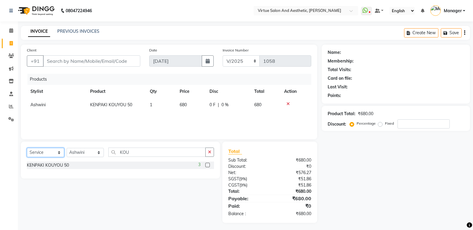
click at [27, 148] on select "Select Service Product Membership Package Voucher Prepaid Gift Card" at bounding box center [45, 152] width 37 height 9
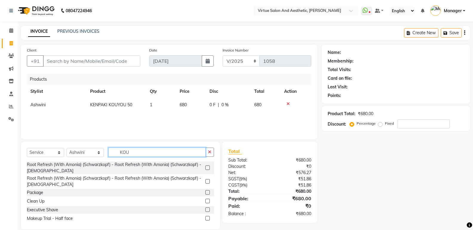
drag, startPoint x: 140, startPoint y: 154, endPoint x: 103, endPoint y: 153, distance: 37.3
click at [103, 153] on div "Select Service Product Membership Package Voucher Prepaid Gift Card Select Styl…" at bounding box center [120, 155] width 187 height 14
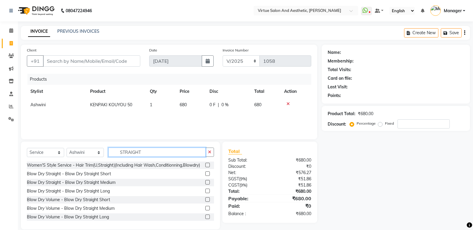
type input "STRAIGHT"
click at [205, 167] on label at bounding box center [207, 165] width 4 height 4
click at [205, 167] on input "checkbox" at bounding box center [207, 166] width 4 height 4
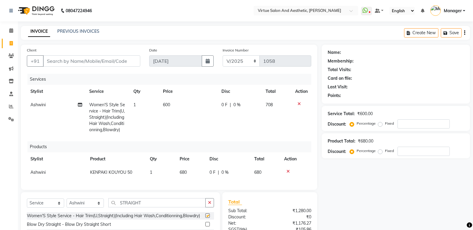
checkbox input "false"
click at [190, 171] on td "680" at bounding box center [191, 172] width 30 height 13
select select "41933"
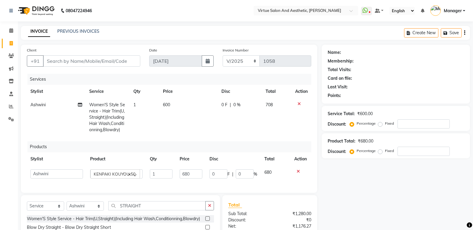
click at [182, 105] on td "600" at bounding box center [188, 117] width 59 height 38
select select "41933"
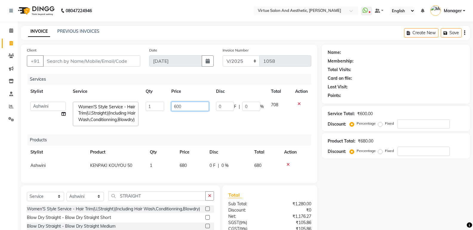
click at [174, 106] on input "600" at bounding box center [189, 106] width 37 height 9
drag, startPoint x: 191, startPoint y: 108, endPoint x: 169, endPoint y: 109, distance: 22.4
click at [169, 109] on td "600" at bounding box center [190, 114] width 44 height 32
type input "1000"
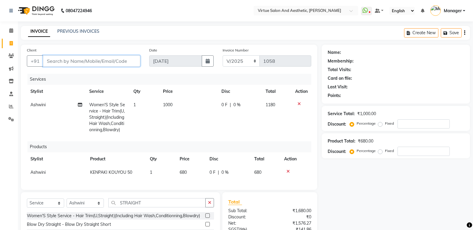
click at [70, 57] on input "Client" at bounding box center [91, 60] width 97 height 11
type input "8"
type input "0"
drag, startPoint x: 78, startPoint y: 63, endPoint x: 14, endPoint y: 63, distance: 64.4
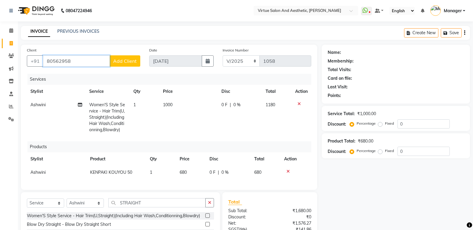
click at [14, 63] on app-home "08047224946 Select Location × Virtue Salon And Aesthetic, Avadi WhatsApp Status…" at bounding box center [236, 145] width 473 height 290
paste input "248325209"
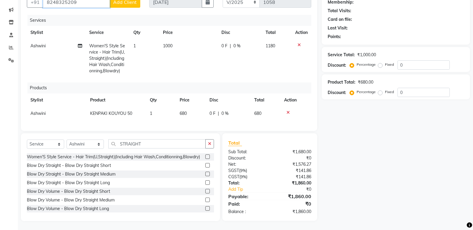
type input "8248325209"
click at [383, 175] on div "Name: Membership: Total Visits: Card on file: Last Visit: Points: Service Total…" at bounding box center [397, 104] width 153 height 236
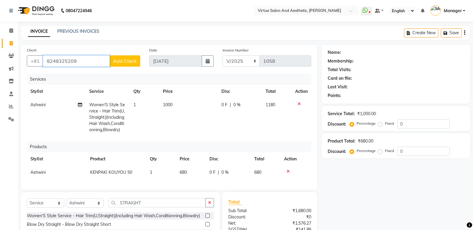
drag, startPoint x: 84, startPoint y: 61, endPoint x: 15, endPoint y: 61, distance: 69.5
click at [15, 61] on app-home "08047224946 Select Location × Virtue Salon And Aesthetic, Avadi WhatsApp Status…" at bounding box center [236, 145] width 473 height 290
click at [109, 61] on input "8056295862" at bounding box center [76, 60] width 67 height 11
type input "8056295862"
click at [118, 61] on span "Add Client" at bounding box center [125, 61] width 24 height 6
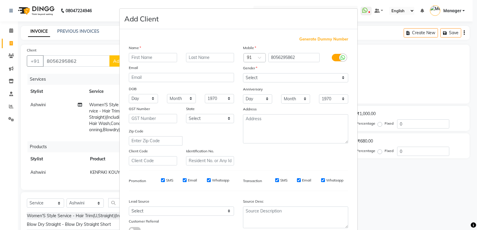
click at [138, 59] on input "text" at bounding box center [153, 57] width 48 height 9
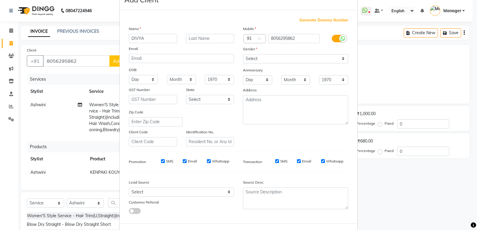
scroll to position [45, 0]
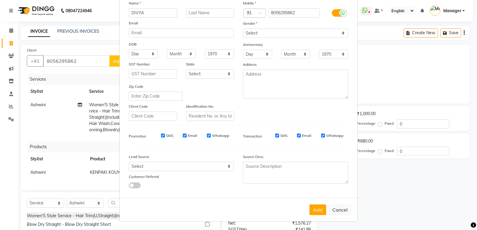
type input "DIVYA"
click at [150, 166] on select "Select Walk-in Referral Internet Friend Word of Mouth Advertisement Facebook Ju…" at bounding box center [181, 166] width 105 height 9
select select "31245"
click at [129, 162] on select "Select Walk-in Referral Internet Friend Word of Mouth Advertisement Facebook Ju…" at bounding box center [181, 166] width 105 height 9
click at [276, 33] on select "Select [DEMOGRAPHIC_DATA] [DEMOGRAPHIC_DATA] Other Prefer Not To Say" at bounding box center [295, 33] width 105 height 9
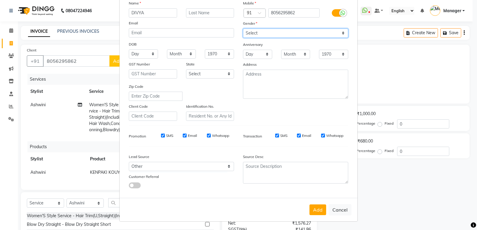
select select "[DEMOGRAPHIC_DATA]"
click at [243, 29] on select "Select [DEMOGRAPHIC_DATA] [DEMOGRAPHIC_DATA] Other Prefer Not To Say" at bounding box center [295, 33] width 105 height 9
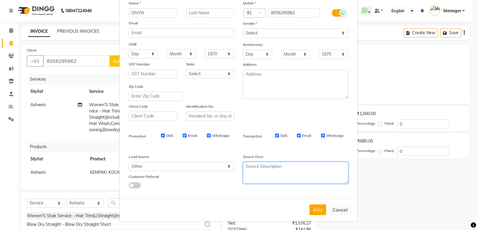
click at [267, 166] on textarea at bounding box center [295, 173] width 105 height 22
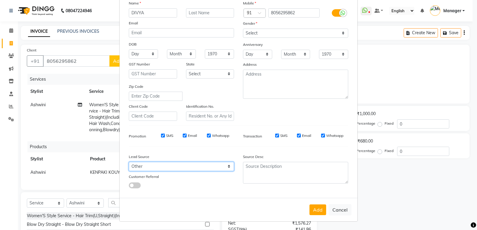
drag, startPoint x: 172, startPoint y: 170, endPoint x: 173, endPoint y: 166, distance: 3.3
click at [172, 170] on select "Select Walk-in Referral Internet Friend Word of Mouth Advertisement Facebook Ju…" at bounding box center [181, 166] width 105 height 9
click at [129, 162] on select "Select Walk-in Referral Internet Friend Word of Mouth Advertisement Facebook Ju…" at bounding box center [181, 166] width 105 height 9
click at [167, 168] on select "Select Walk-in Referral Internet Friend Word of Mouth Advertisement Facebook Ju…" at bounding box center [181, 166] width 105 height 9
select select "31245"
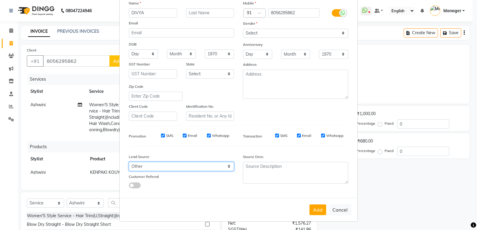
click at [129, 162] on select "Select Walk-in Referral Internet Friend Word of Mouth Advertisement Facebook Ju…" at bounding box center [181, 166] width 105 height 9
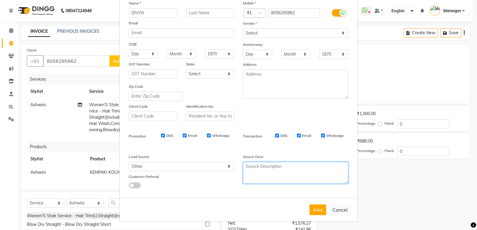
click at [273, 171] on textarea at bounding box center [295, 173] width 105 height 22
type textarea "STUDIO 11 CLIENT"
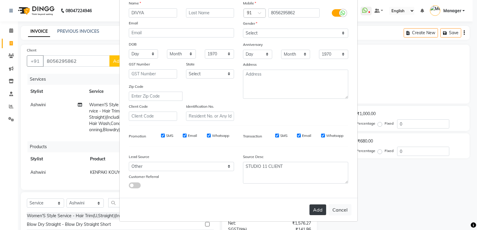
click at [317, 213] on button "Add" at bounding box center [317, 210] width 17 height 11
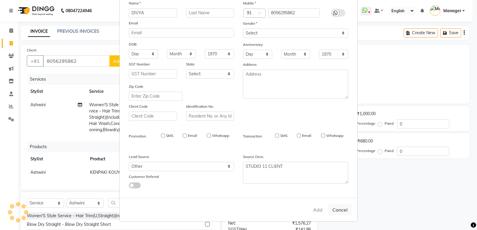
type input "80******62"
select select
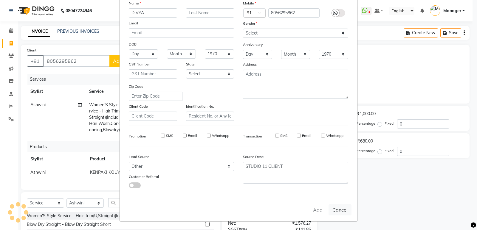
select select
checkbox input "false"
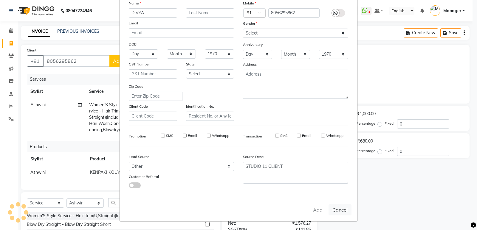
checkbox input "false"
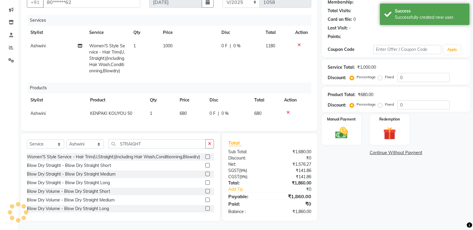
scroll to position [64, 0]
click at [348, 166] on div "Name: Divya Membership: No Active Membership Total Visits: Card on file: 0 Last…" at bounding box center [397, 104] width 153 height 236
click at [341, 120] on div "Manual Payment" at bounding box center [341, 130] width 41 height 32
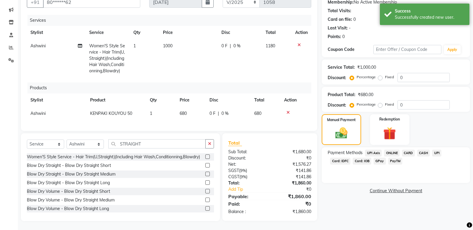
click at [356, 195] on div "Name: Divya Membership: No Active Membership Total Visits: Card on file: 0 Last…" at bounding box center [397, 104] width 153 height 236
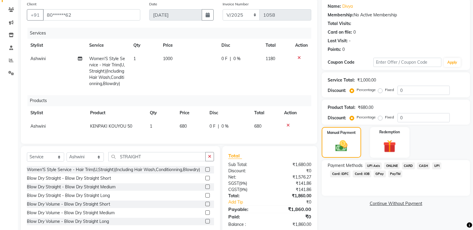
scroll to position [60, 0]
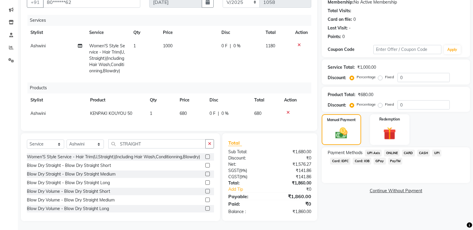
click at [370, 201] on div "Name: Divya Membership: No Active Membership Total Visits: Card on file: 0 Last…" at bounding box center [397, 104] width 153 height 236
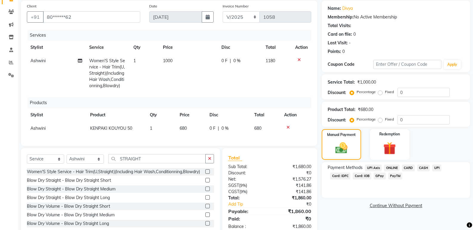
scroll to position [30, 0]
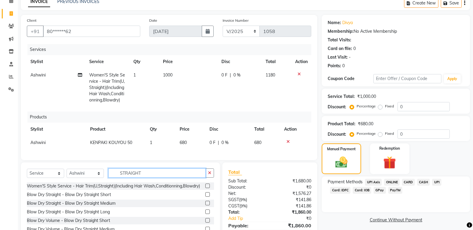
drag, startPoint x: 149, startPoint y: 177, endPoint x: 87, endPoint y: 176, distance: 62.3
click at [87, 177] on div "Select Service Product Membership Package Voucher Prepaid Gift Card Select Styl…" at bounding box center [120, 176] width 187 height 14
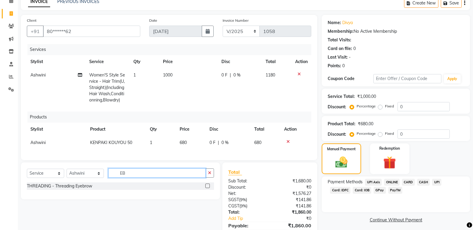
type input "EB"
click at [207, 188] on label at bounding box center [207, 186] width 4 height 4
click at [207, 188] on input "checkbox" at bounding box center [207, 187] width 4 height 4
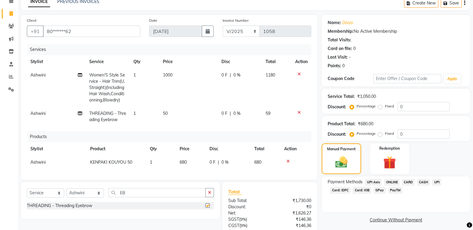
checkbox input "false"
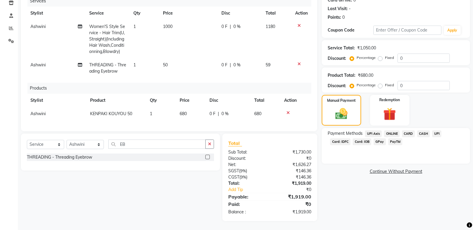
scroll to position [83, 0]
click at [361, 205] on div "Name: Divya Membership: No Active Membership Total Visits: Card on file: 0 Last…" at bounding box center [397, 93] width 153 height 255
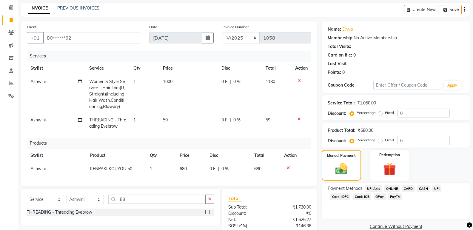
click at [177, 83] on td "1000" at bounding box center [188, 94] width 59 height 38
select select "41933"
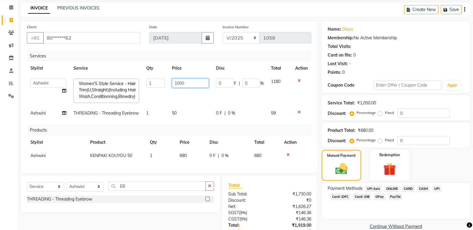
click at [182, 83] on input "1000" at bounding box center [190, 83] width 37 height 9
click at [191, 83] on input "1000" at bounding box center [190, 83] width 37 height 9
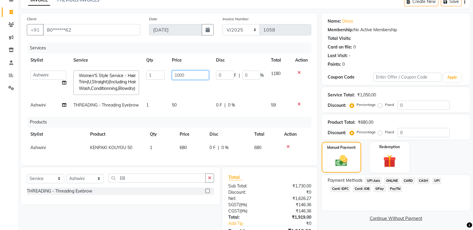
scroll to position [76, 0]
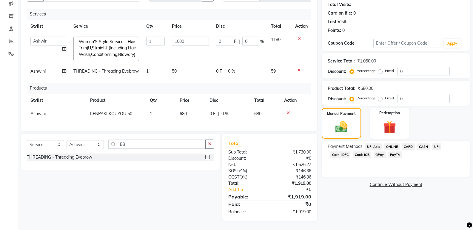
click at [339, 211] on div "Name: Divya Membership: No Active Membership Total Visits: Card on file: 0 Last…" at bounding box center [397, 100] width 153 height 242
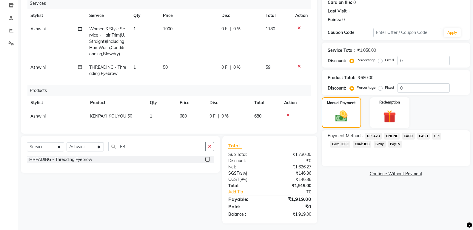
click at [287, 114] on icon at bounding box center [287, 115] width 3 height 4
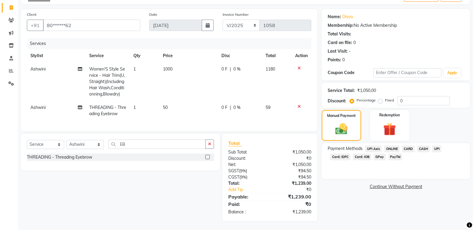
scroll to position [40, 0]
click at [82, 143] on select "Select Stylist ADMIN [PERSON_NAME] [PERSON_NAME] CATHELIN DIVYA [PERSON_NAME] M…" at bounding box center [84, 144] width 37 height 9
click at [47, 146] on select "Select Service Product Membership Package Voucher Prepaid Gift Card" at bounding box center [45, 144] width 37 height 9
select select "product"
click at [27, 140] on select "Select Service Product Membership Package Voucher Prepaid Gift Card" at bounding box center [45, 144] width 37 height 9
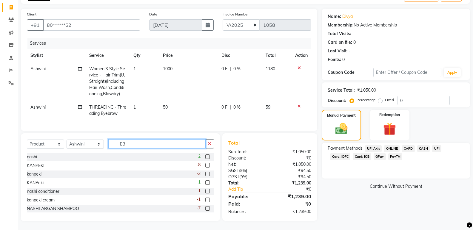
click at [142, 141] on input "EB" at bounding box center [156, 144] width 97 height 9
type input "E"
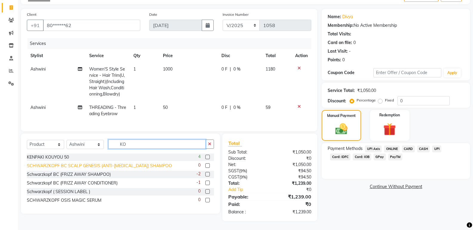
type input "KOU"
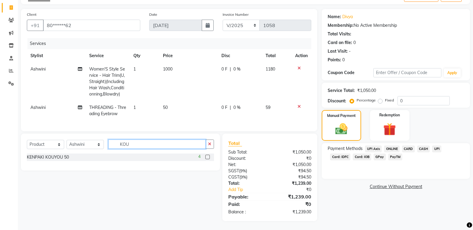
drag, startPoint x: 141, startPoint y: 146, endPoint x: 99, endPoint y: 146, distance: 42.6
click at [99, 146] on div "Select Service Product Membership Package Voucher Prepaid Gift Card Select Styl…" at bounding box center [120, 147] width 187 height 14
type input "KENPAKI"
drag, startPoint x: 136, startPoint y: 176, endPoint x: 141, endPoint y: 167, distance: 10.0
click at [137, 176] on div "Select Service Product Membership Package Voucher Prepaid Gift Card Select Styl…" at bounding box center [117, 178] width 203 height 88
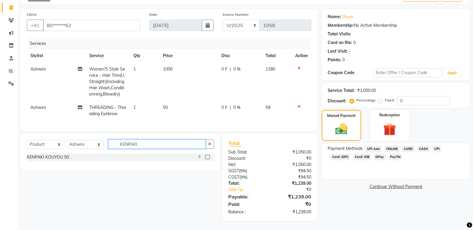
drag, startPoint x: 137, startPoint y: 146, endPoint x: 113, endPoint y: 148, distance: 24.2
click at [113, 148] on input "KENPAKI" at bounding box center [156, 144] width 97 height 9
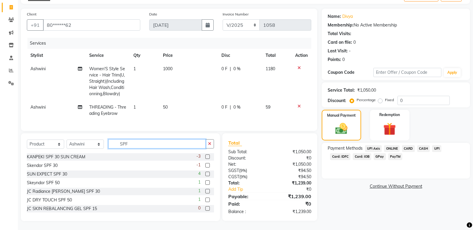
type input "SPF"
click at [205, 157] on label at bounding box center [207, 157] width 4 height 4
click at [205, 157] on input "checkbox" at bounding box center [207, 157] width 4 height 4
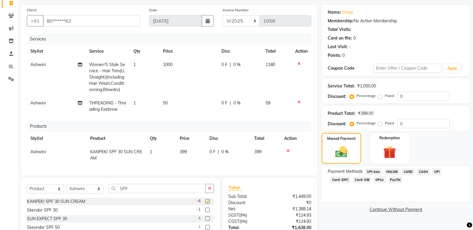
checkbox input "false"
click at [187, 152] on span "399" at bounding box center [182, 151] width 7 height 5
select select "41933"
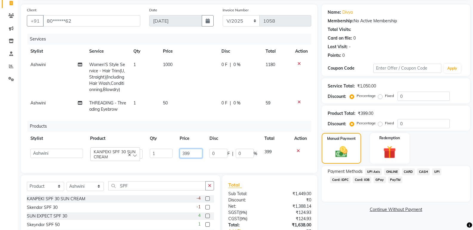
click at [187, 152] on input "399" at bounding box center [190, 153] width 23 height 9
type input "440"
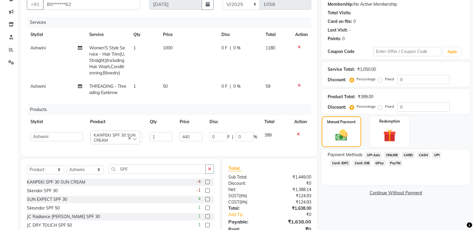
click at [379, 223] on div "Name: Divya Membership: No Active Membership Total Visits: Card on file: 0 Last…" at bounding box center [397, 117] width 153 height 259
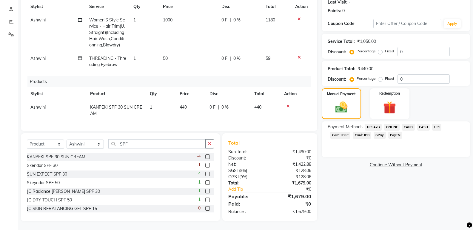
scroll to position [89, 0]
click at [388, 124] on span "ONLINE" at bounding box center [392, 127] width 16 height 7
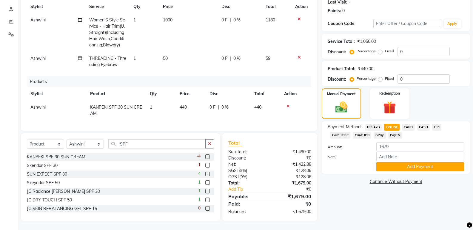
click at [368, 209] on div "Name: Divya Membership: No Active Membership Total Visits: Card on file: 0 Last…" at bounding box center [397, 91] width 153 height 262
click at [400, 164] on button "Add Payment" at bounding box center [420, 166] width 88 height 9
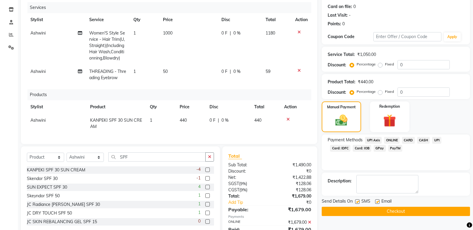
click at [379, 211] on button "Checkout" at bounding box center [395, 211] width 148 height 9
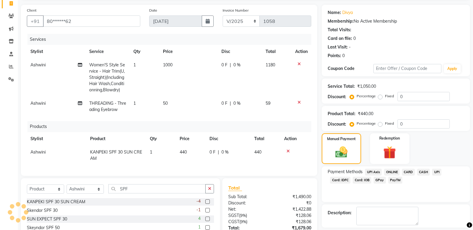
scroll to position [12, 0]
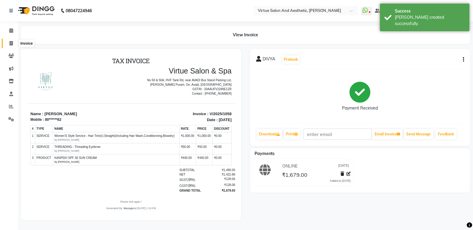
click at [14, 44] on span at bounding box center [11, 43] width 10 height 7
select select "service"
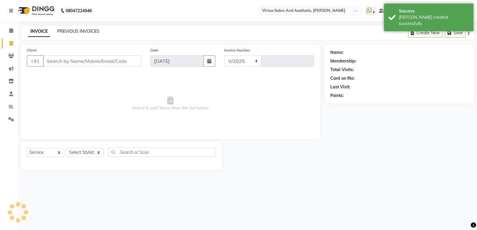
select select "4611"
type input "1059"
click at [69, 30] on link "PREVIOUS INVOICES" at bounding box center [78, 31] width 42 height 5
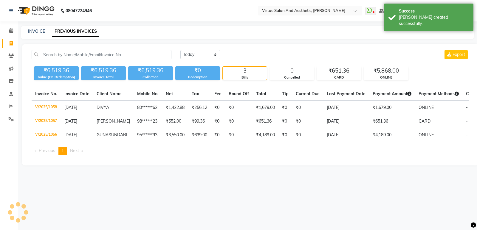
drag, startPoint x: 40, startPoint y: 75, endPoint x: 64, endPoint y: 79, distance: 23.9
click at [63, 79] on div "Value (Ex. Redemption)" at bounding box center [56, 77] width 45 height 5
click at [64, 79] on div "Value (Ex. Redemption)" at bounding box center [56, 77] width 45 height 5
click at [68, 78] on div "Value (Ex. Redemption)" at bounding box center [56, 77] width 45 height 5
